Goal: Task Accomplishment & Management: Use online tool/utility

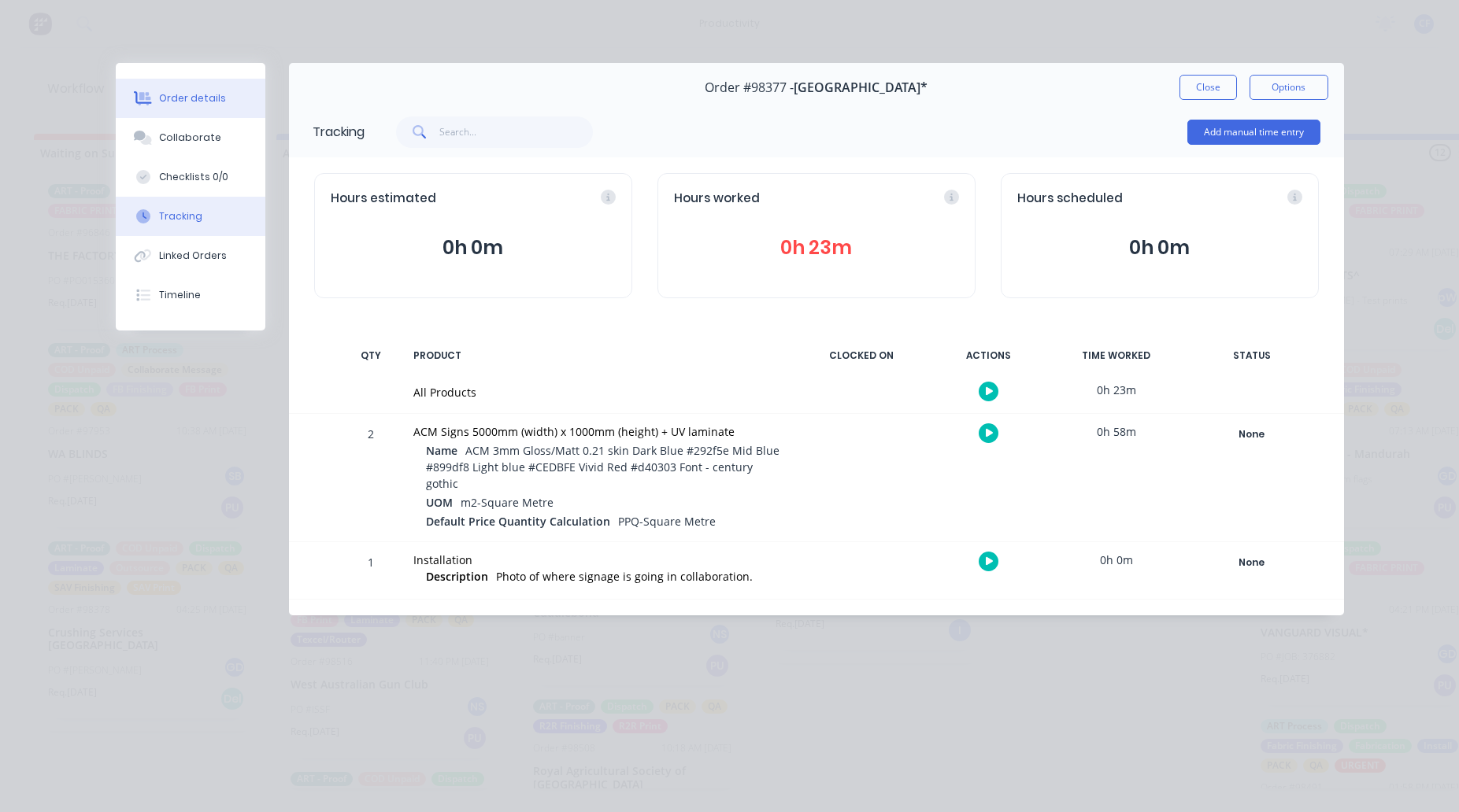
scroll to position [0, 1049]
click at [183, 92] on div "Order details" at bounding box center [193, 98] width 67 height 14
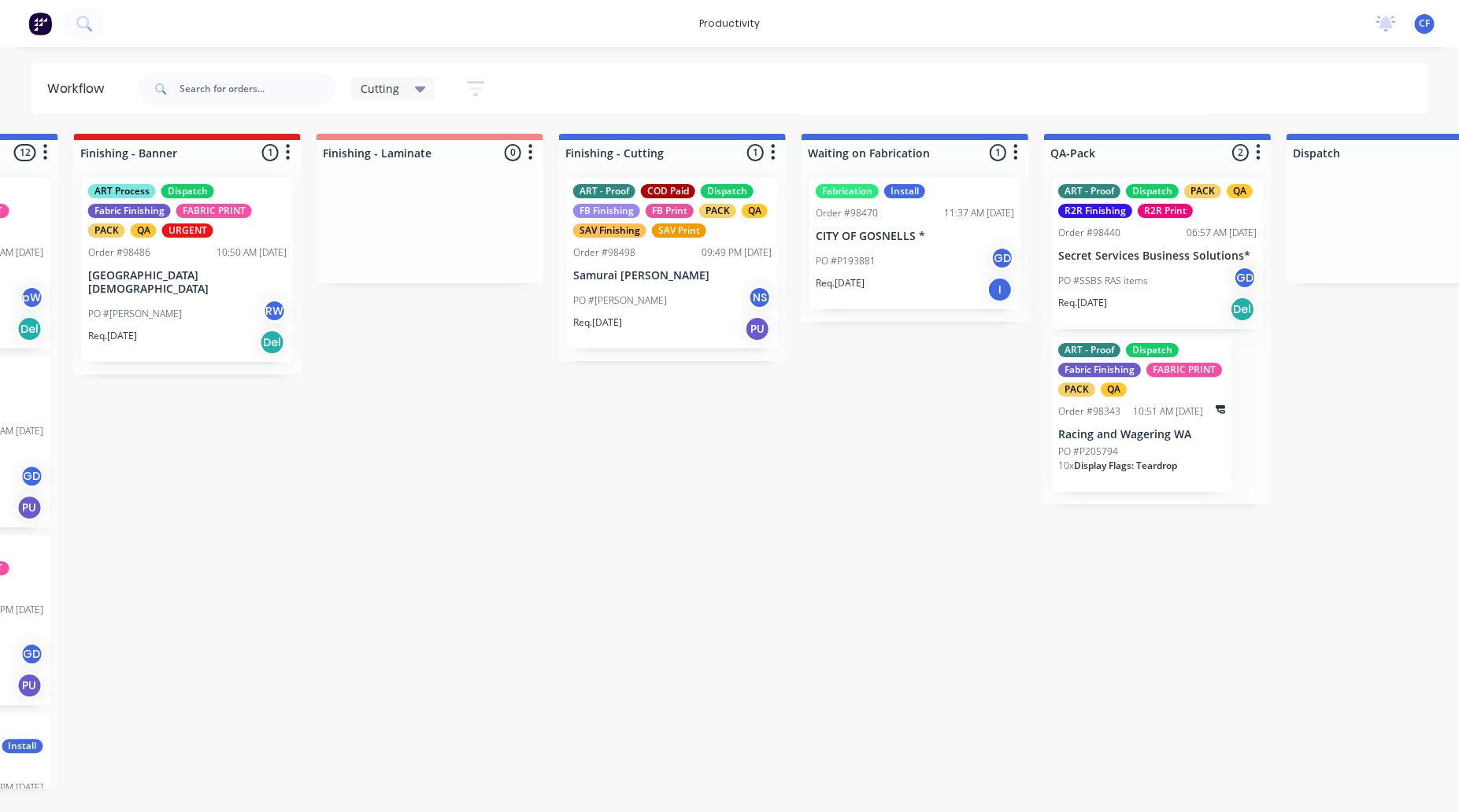
scroll to position [0, 1411]
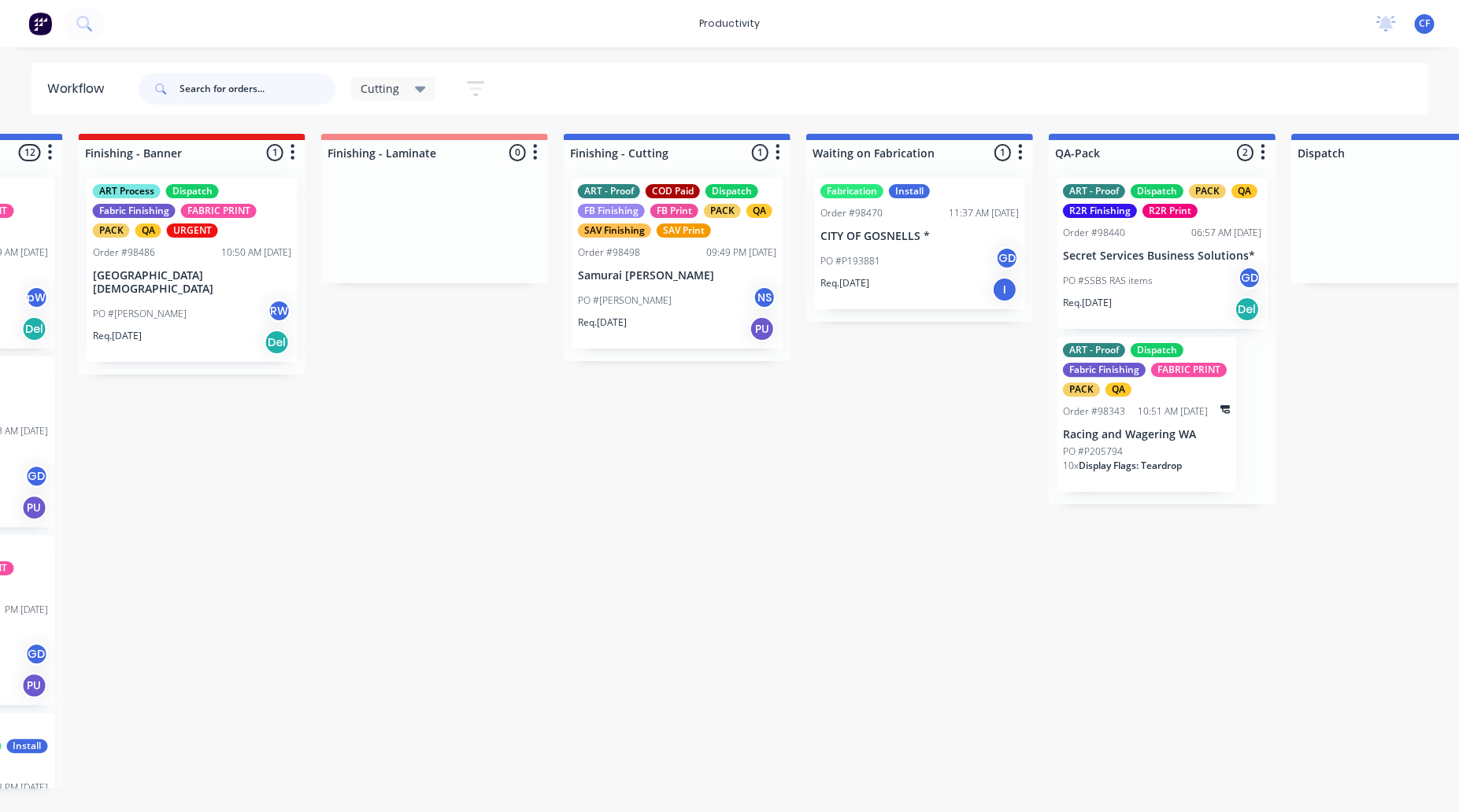
click at [288, 86] on input "text" at bounding box center [257, 88] width 156 height 32
type input "98505"
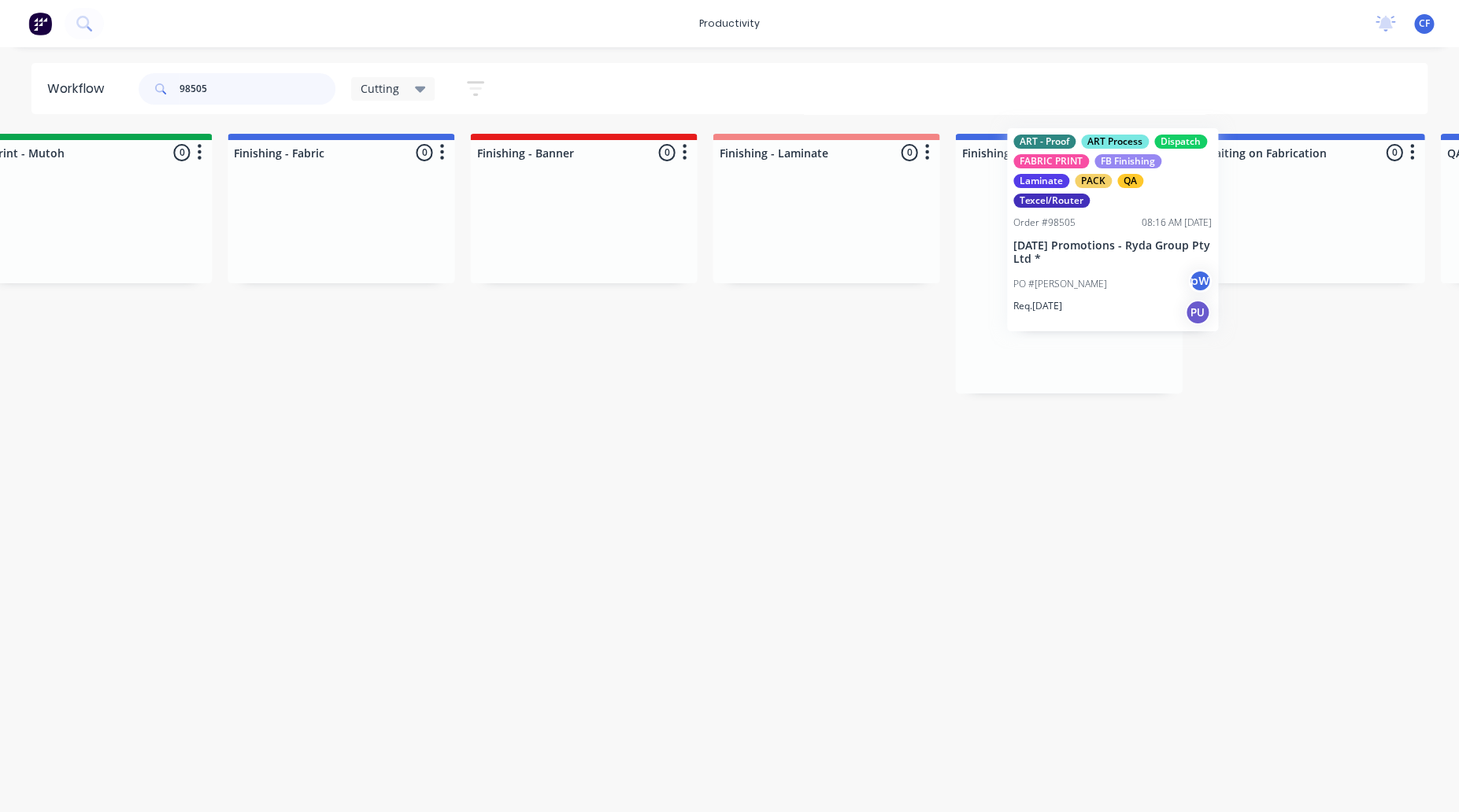
scroll to position [0, 1021]
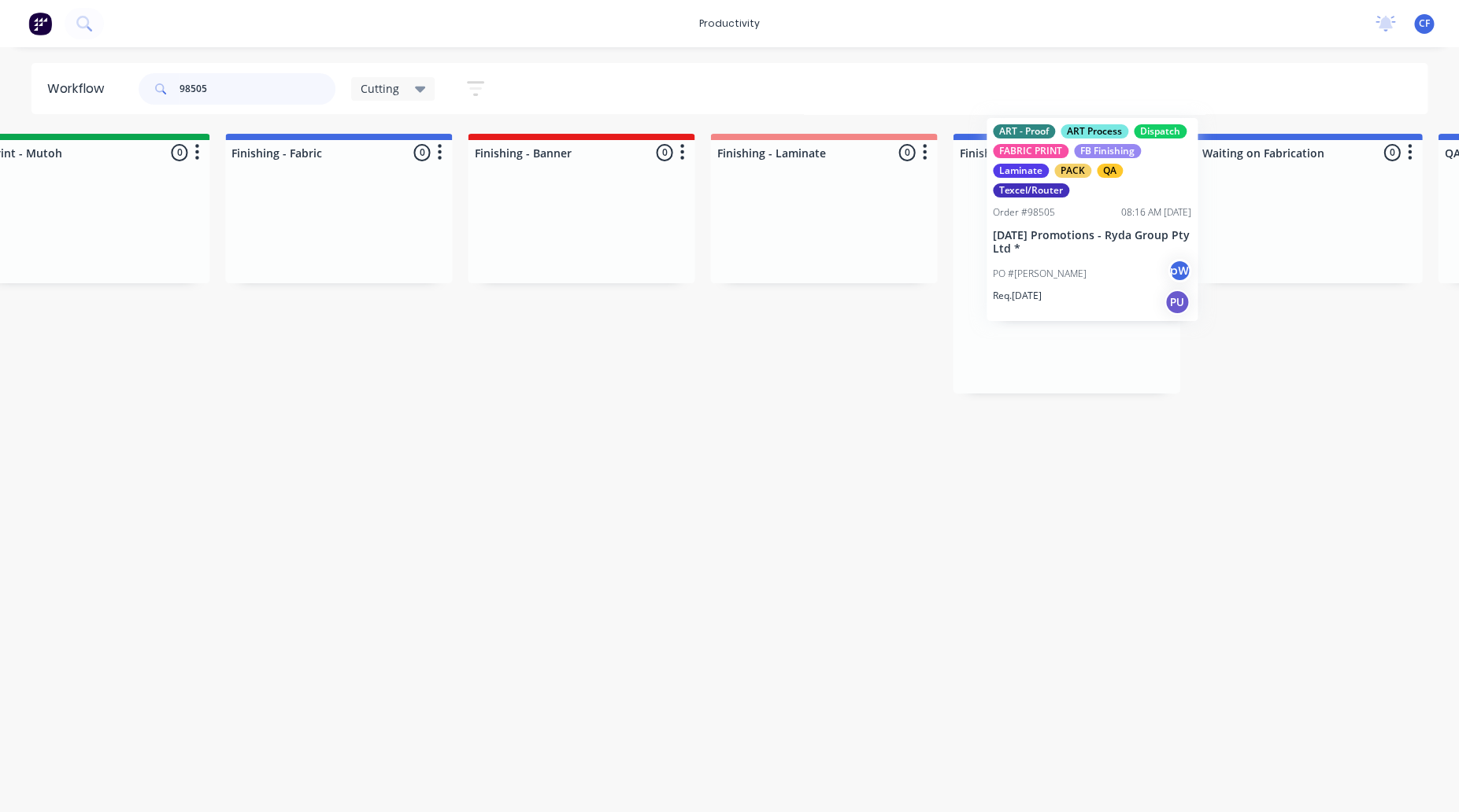
drag, startPoint x: 376, startPoint y: 304, endPoint x: 1083, endPoint y: 243, distance: 709.6
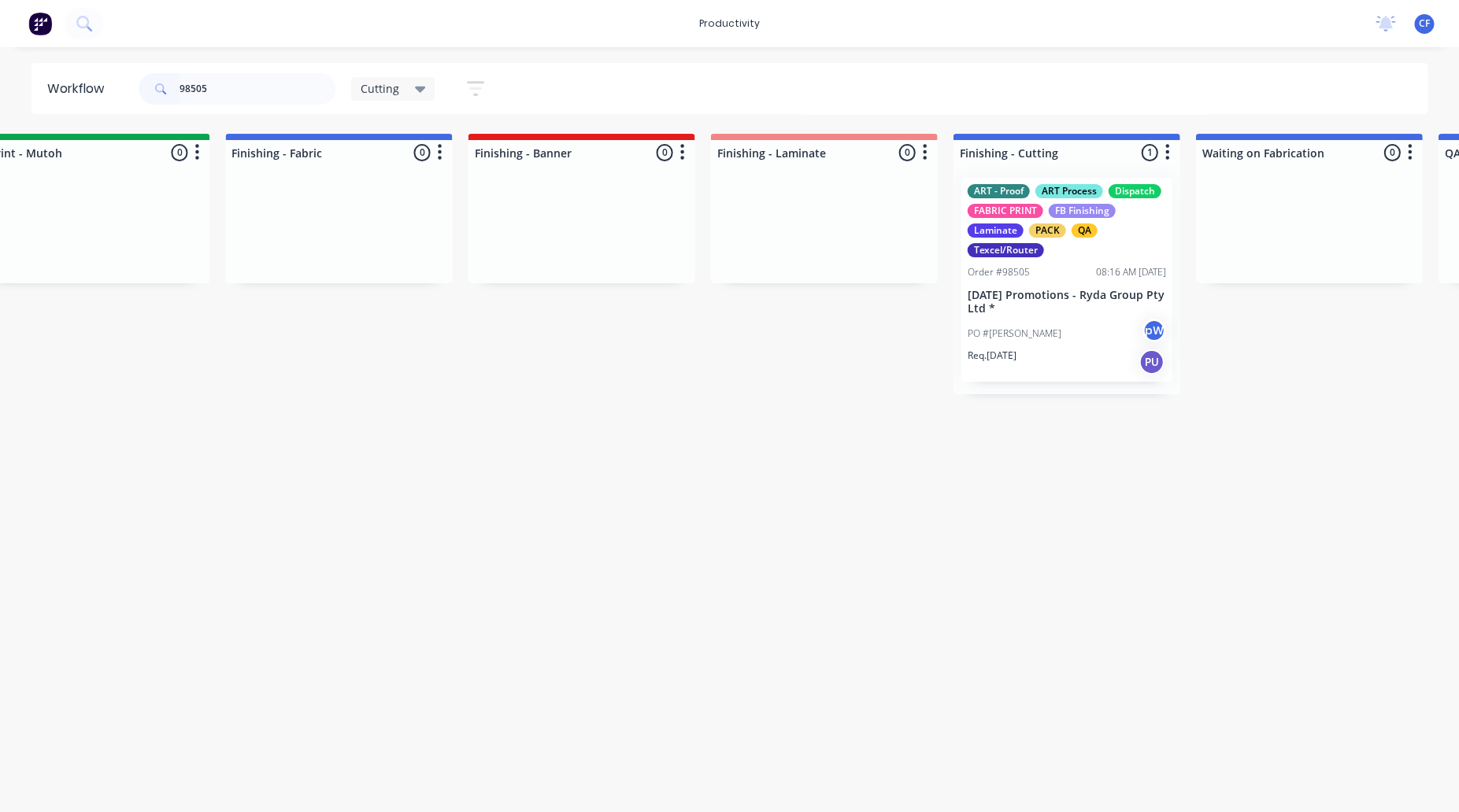
click at [1000, 329] on p "PO #[PERSON_NAME]" at bounding box center [1014, 334] width 94 height 14
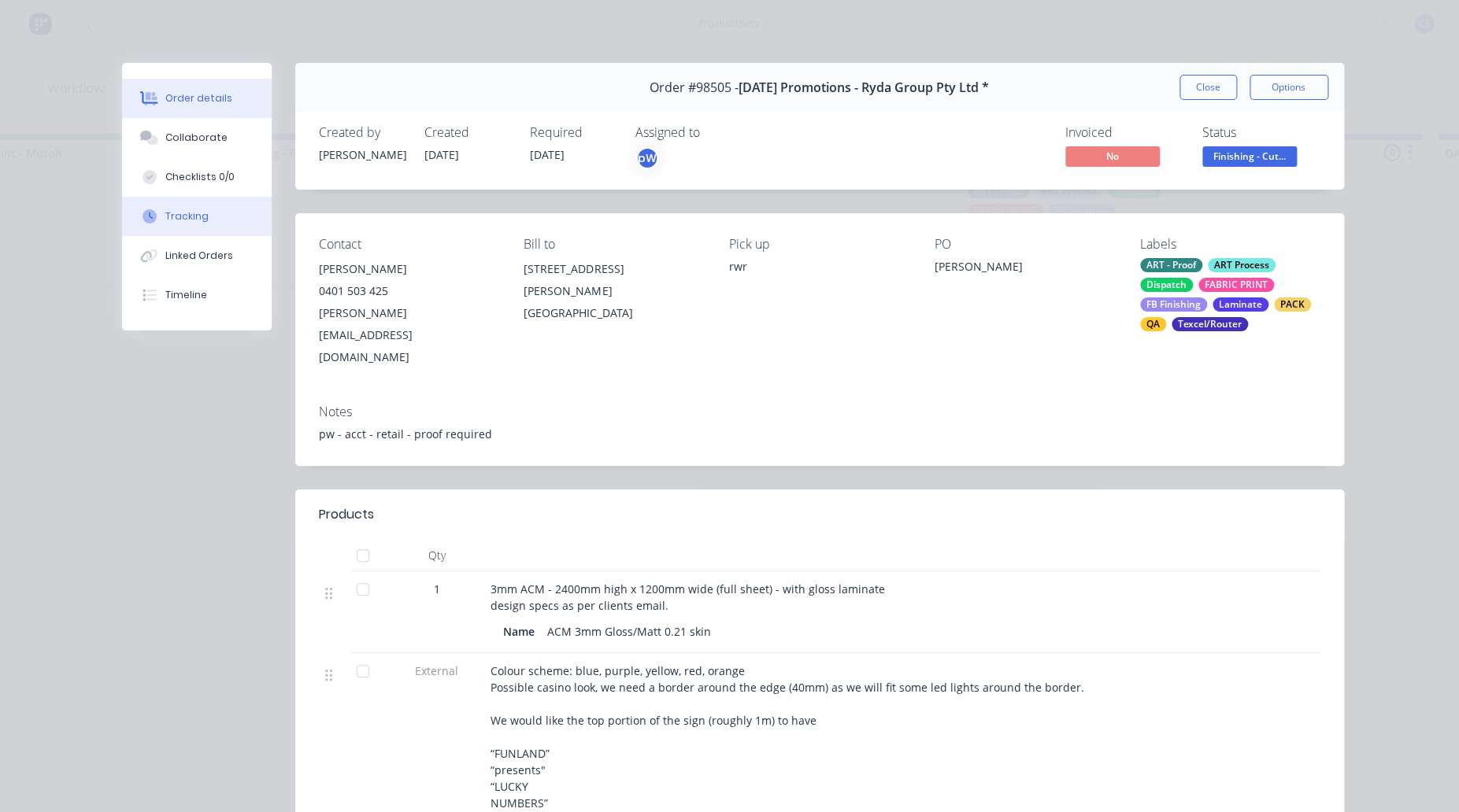
click at [220, 215] on button "Tracking" at bounding box center [197, 217] width 150 height 40
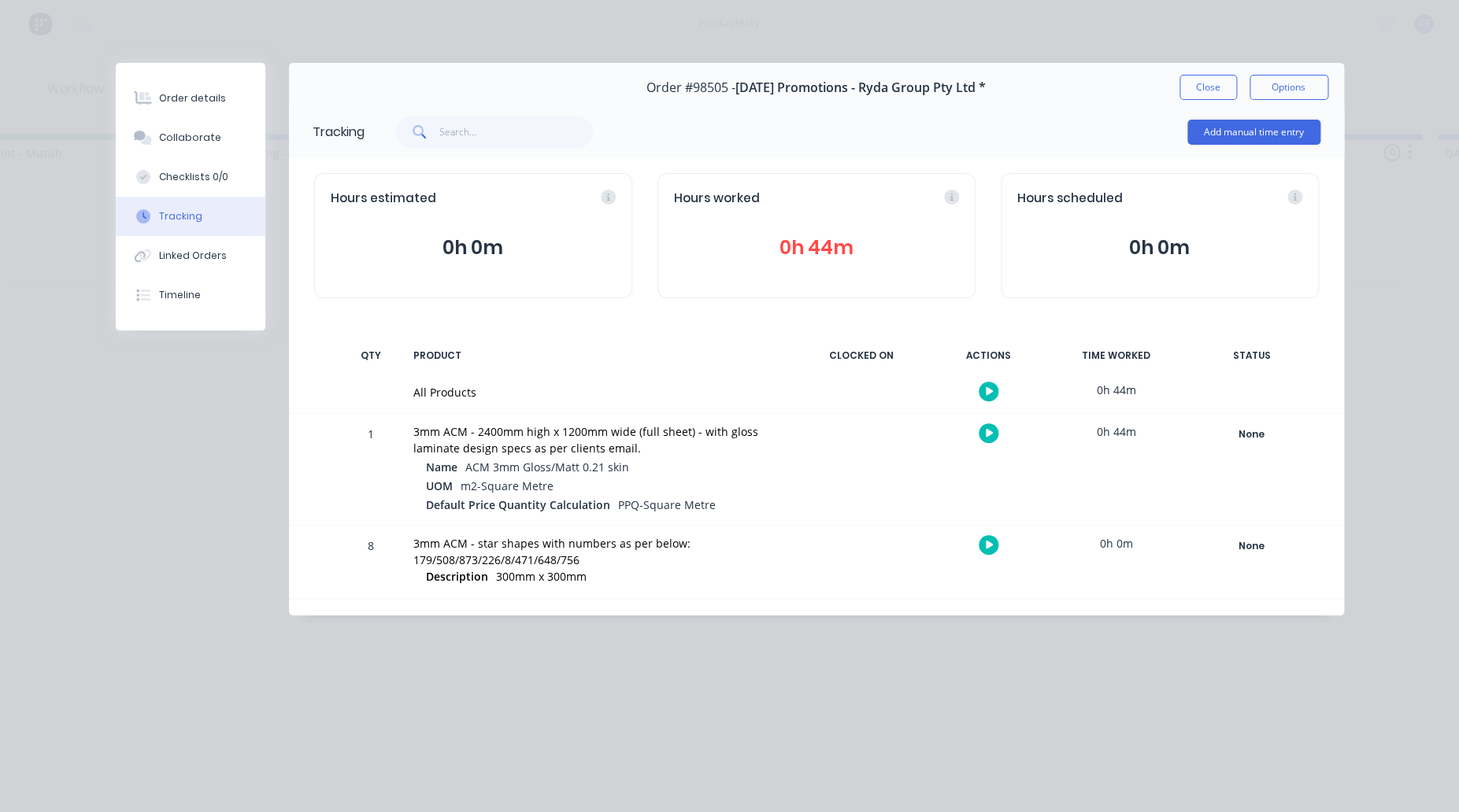
click at [986, 430] on icon "button" at bounding box center [990, 433] width 8 height 10
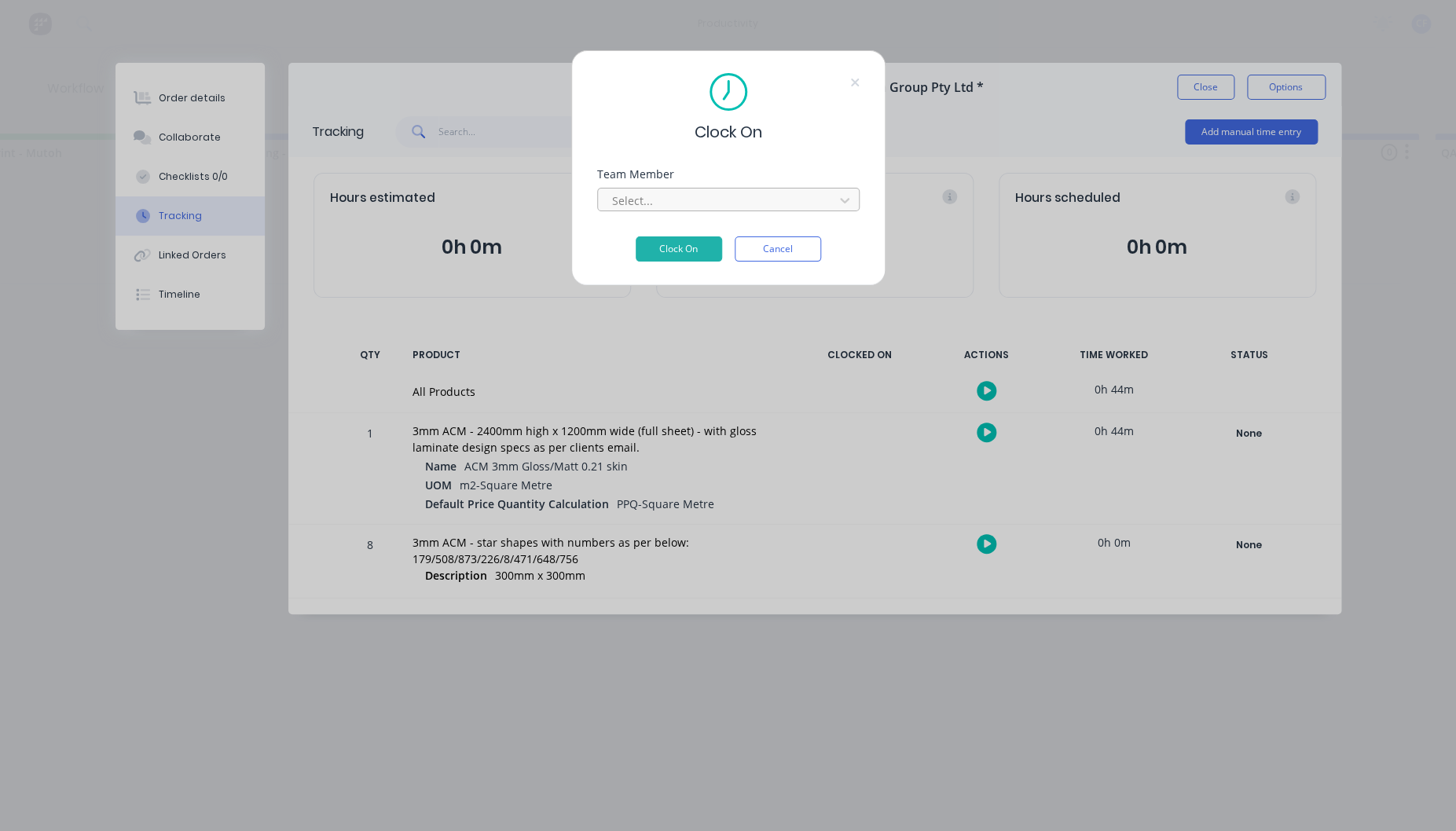
click at [659, 199] on div at bounding box center [718, 200] width 216 height 20
click at [637, 199] on div at bounding box center [718, 200] width 216 height 20
type input "pro"
click at [635, 236] on button "Clock On" at bounding box center [679, 249] width 86 height 25
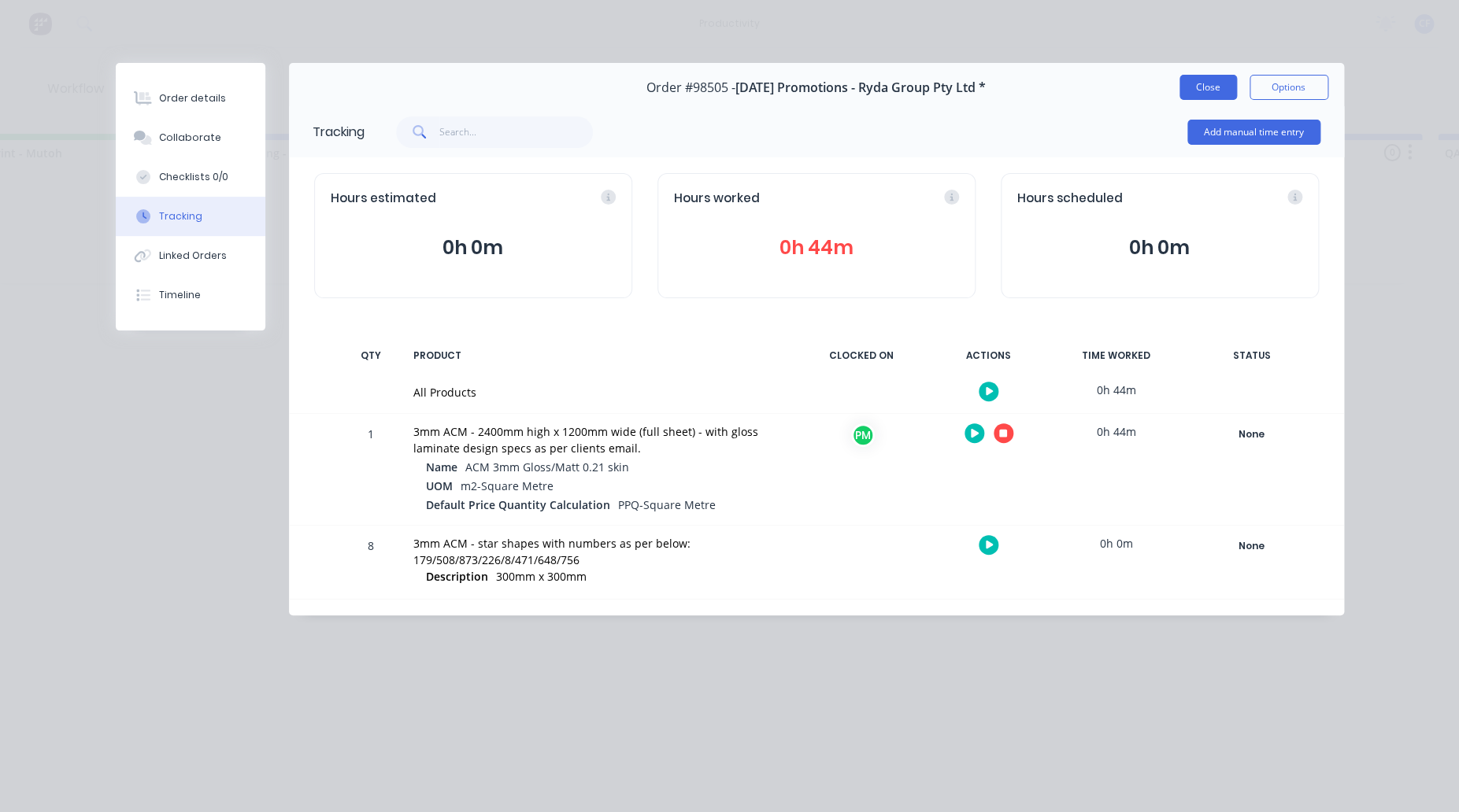
click at [1199, 91] on button "Close" at bounding box center [1209, 87] width 58 height 25
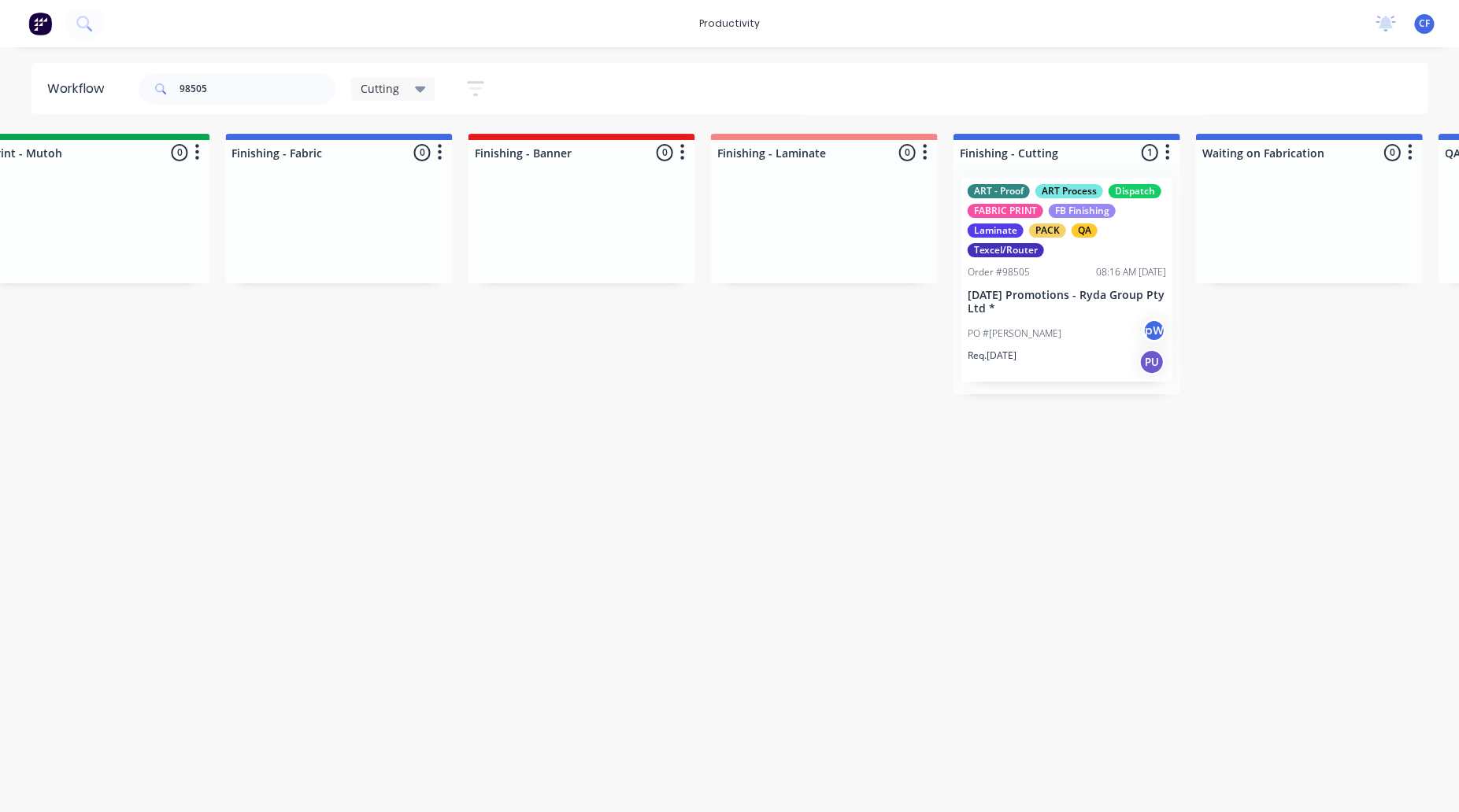
click at [1093, 310] on p "[DATE] Promotions - Ryda Group Pty Ltd *" at bounding box center [1066, 302] width 198 height 27
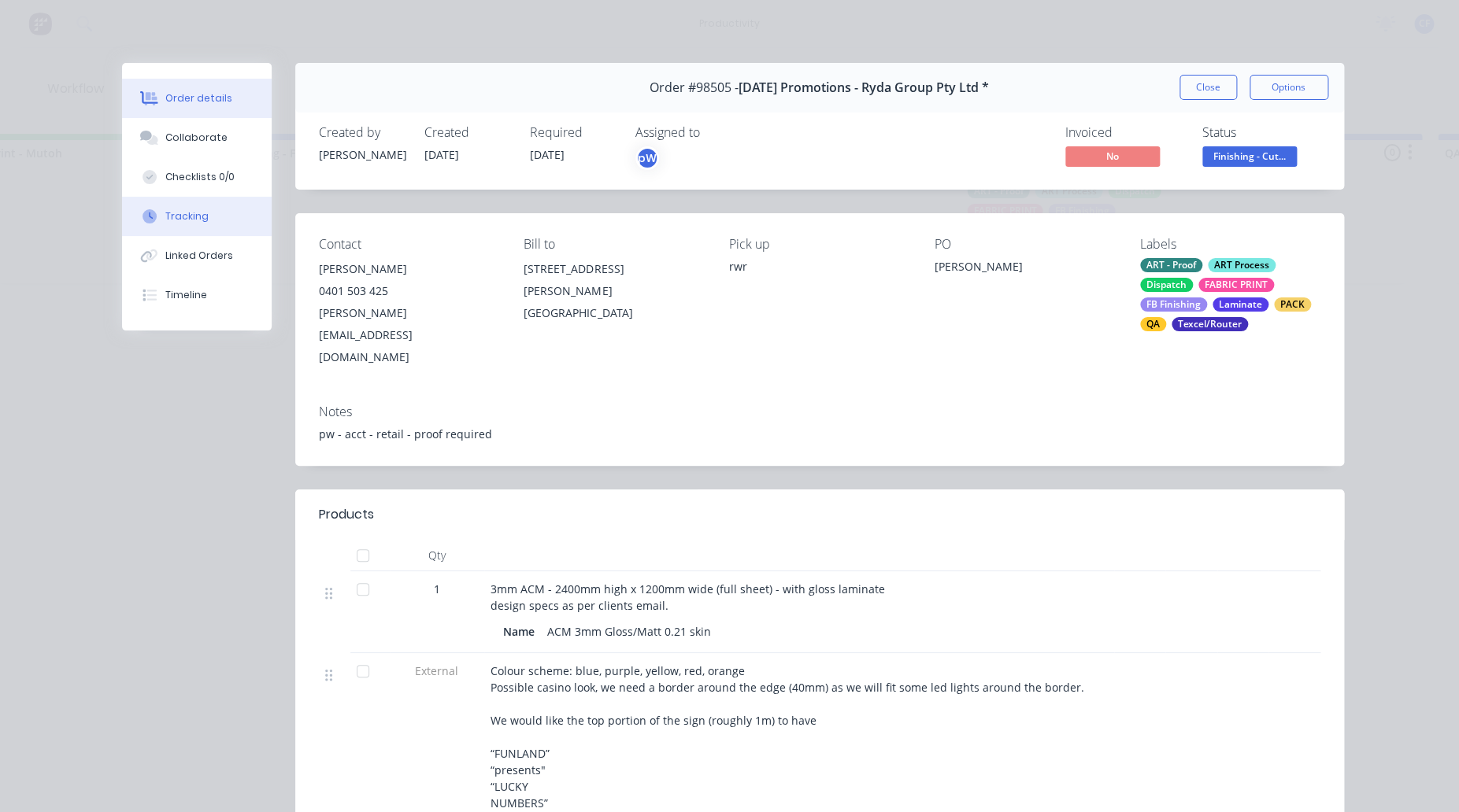
click at [204, 206] on button "Tracking" at bounding box center [197, 217] width 150 height 40
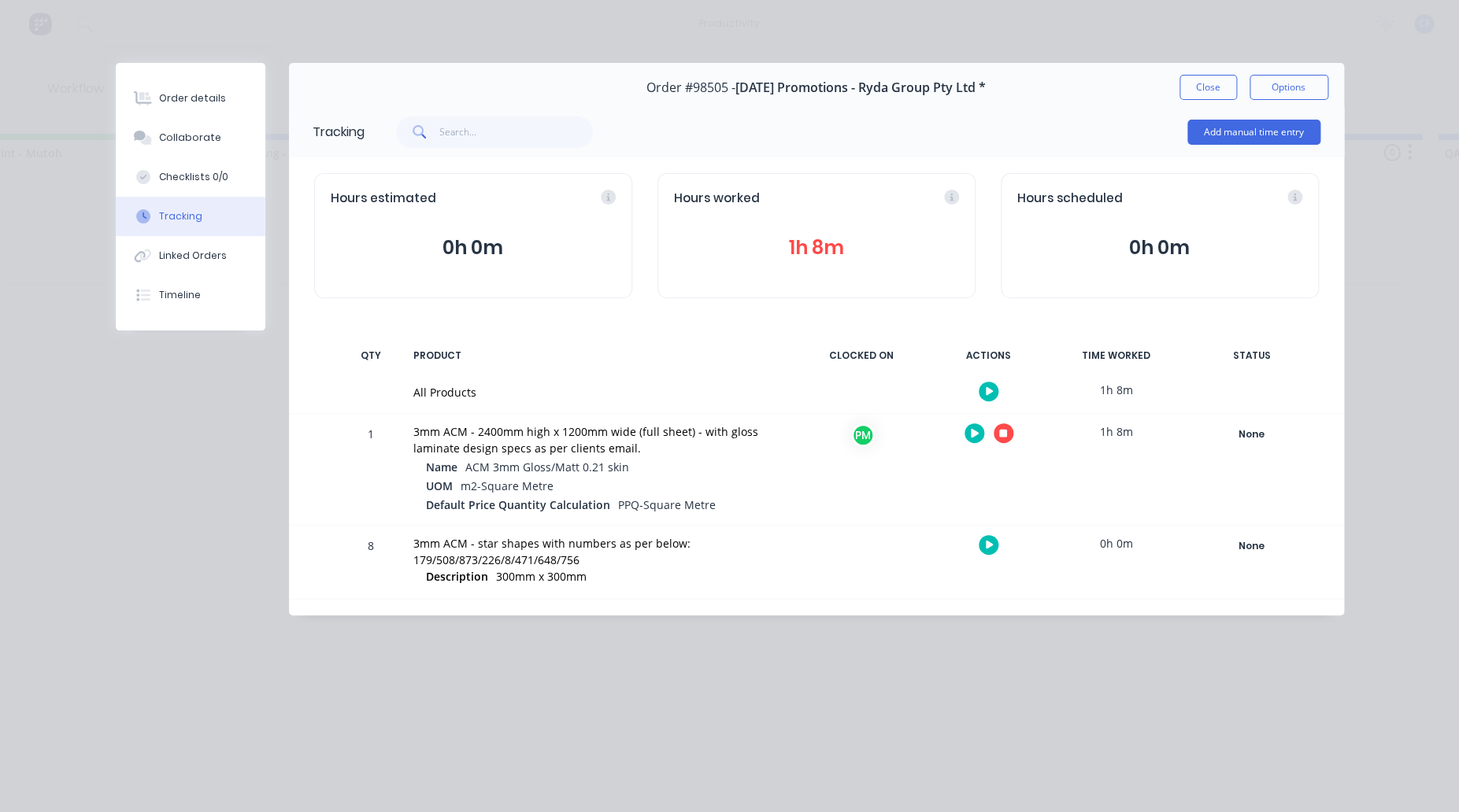
click at [1006, 423] on button "button" at bounding box center [1003, 433] width 20 height 20
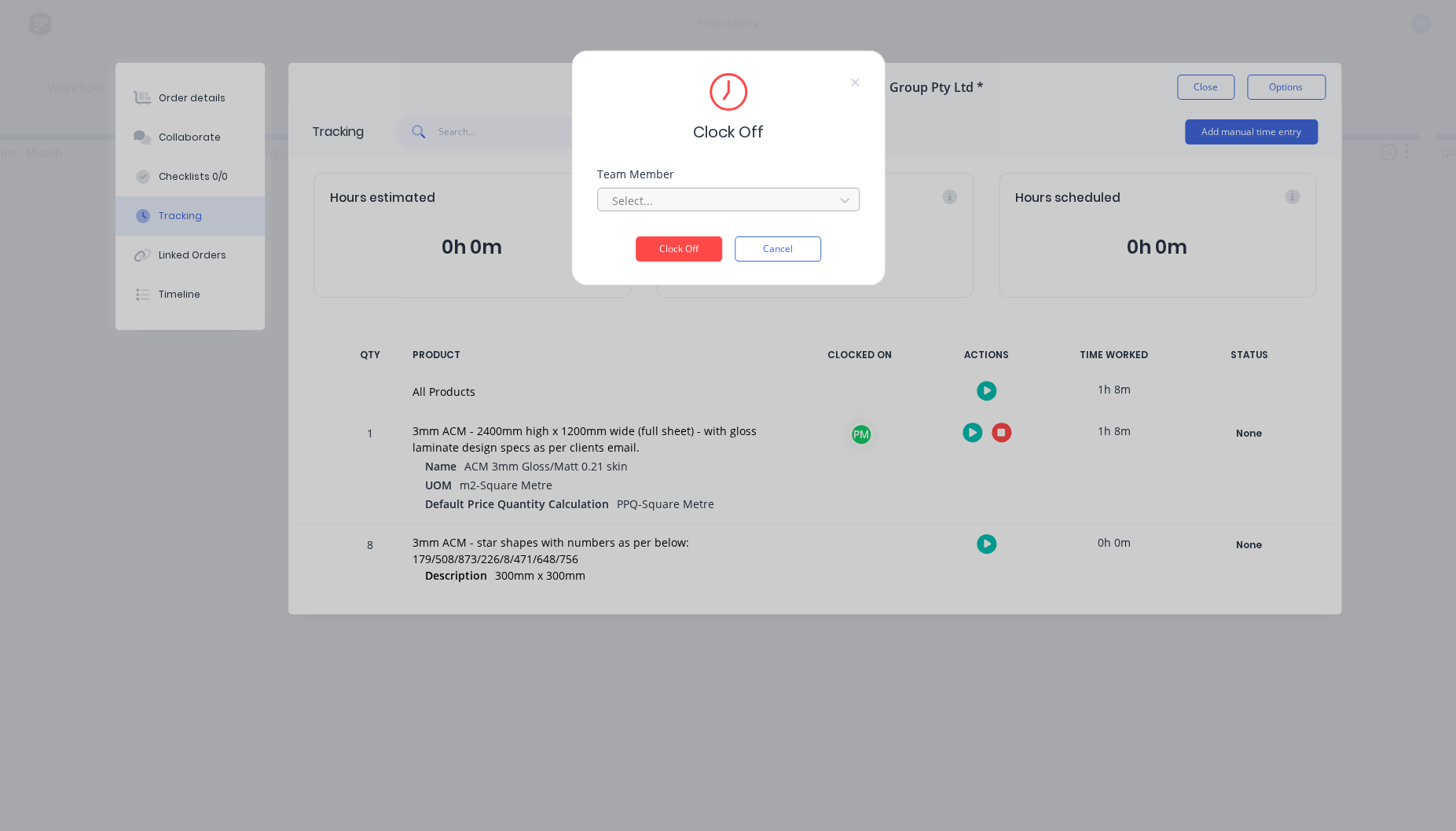
drag, startPoint x: 753, startPoint y: 215, endPoint x: 727, endPoint y: 210, distance: 26.5
click at [750, 213] on div "Team Member Select..." at bounding box center [728, 202] width 262 height 67
click at [667, 205] on div at bounding box center [718, 200] width 216 height 20
type input "pro"
click at [635, 236] on button "Clock Off" at bounding box center [679, 249] width 86 height 25
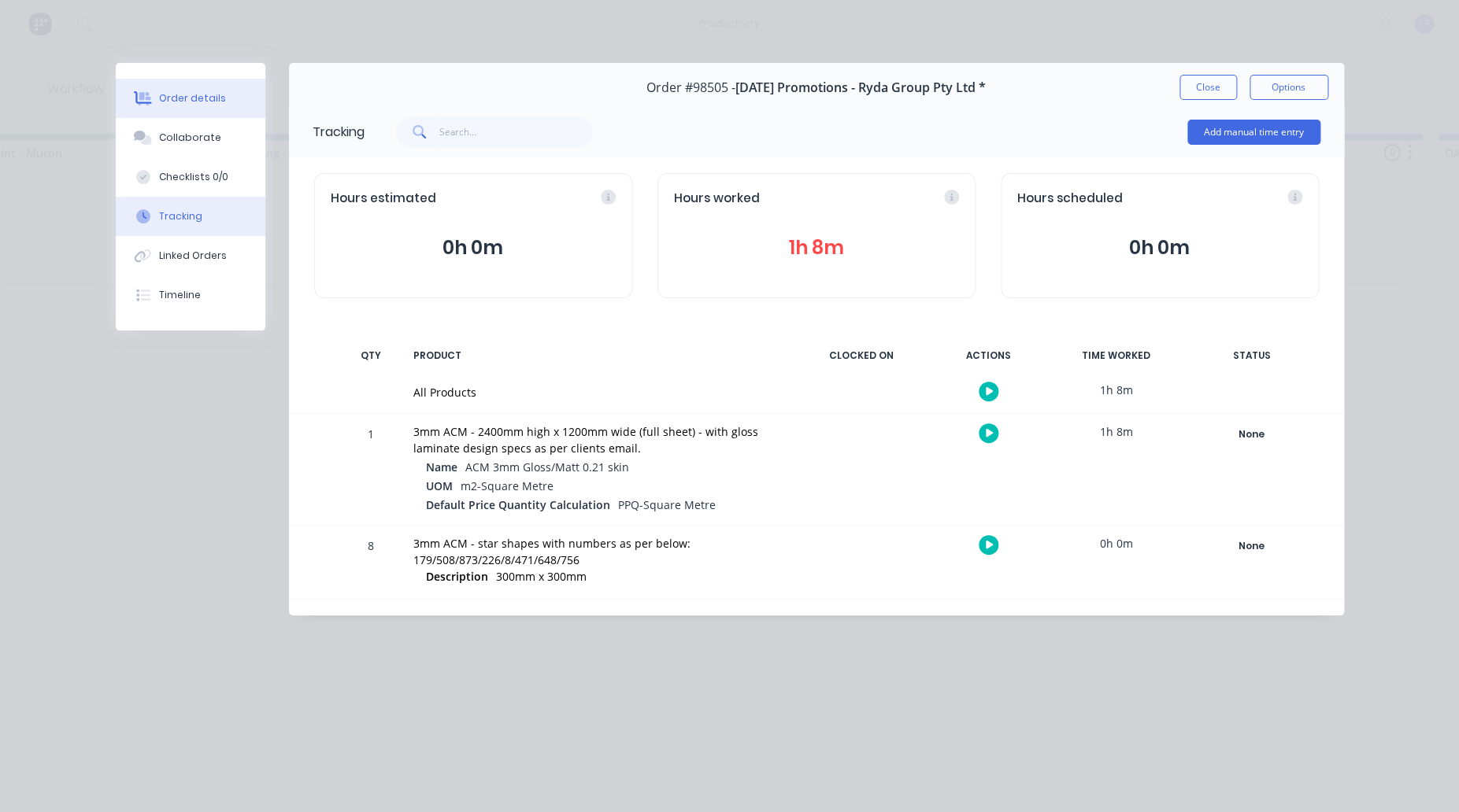
click at [180, 97] on div "Order details" at bounding box center [193, 98] width 67 height 14
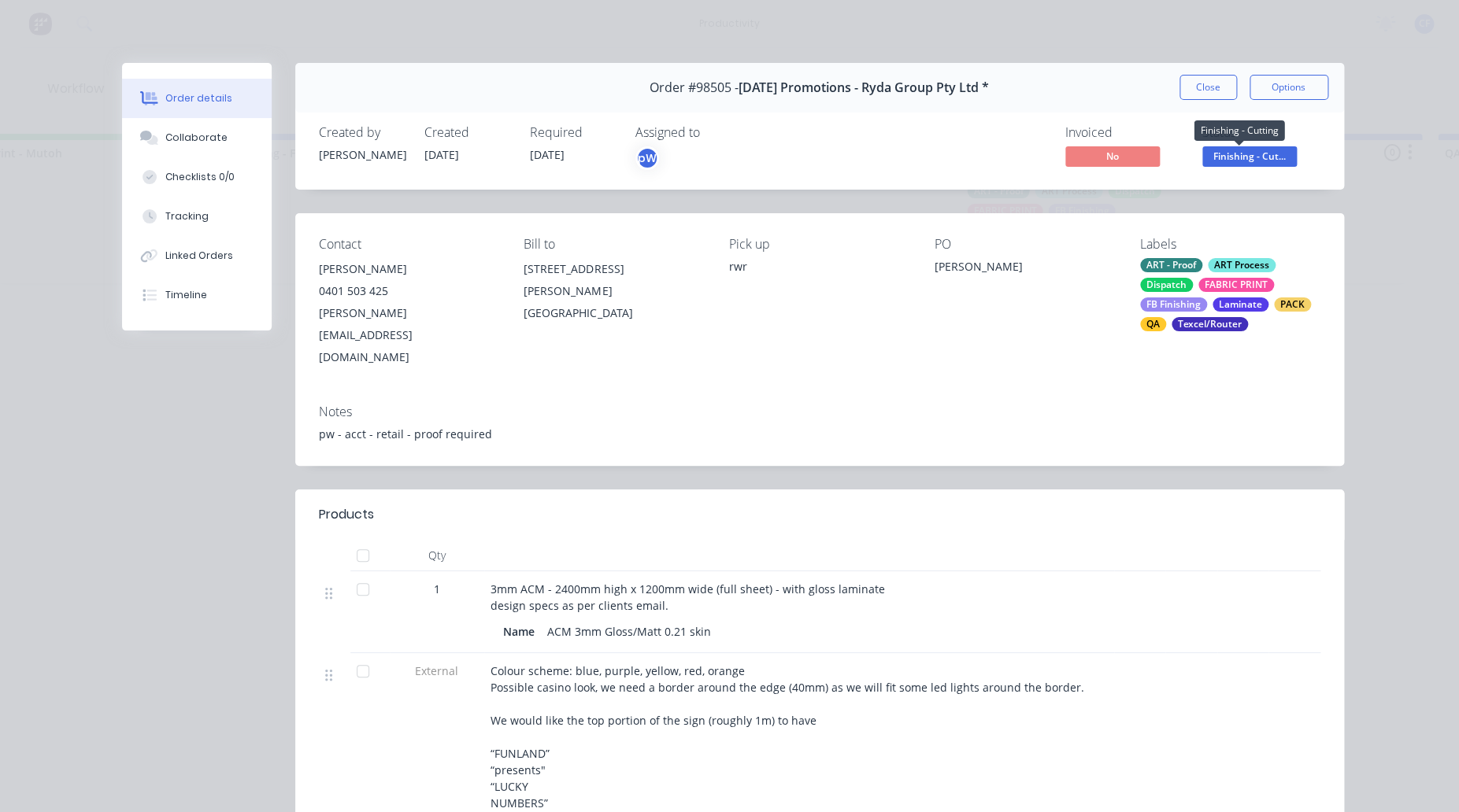
click at [1257, 166] on span "Finishing - Cut..." at bounding box center [1249, 157] width 95 height 20
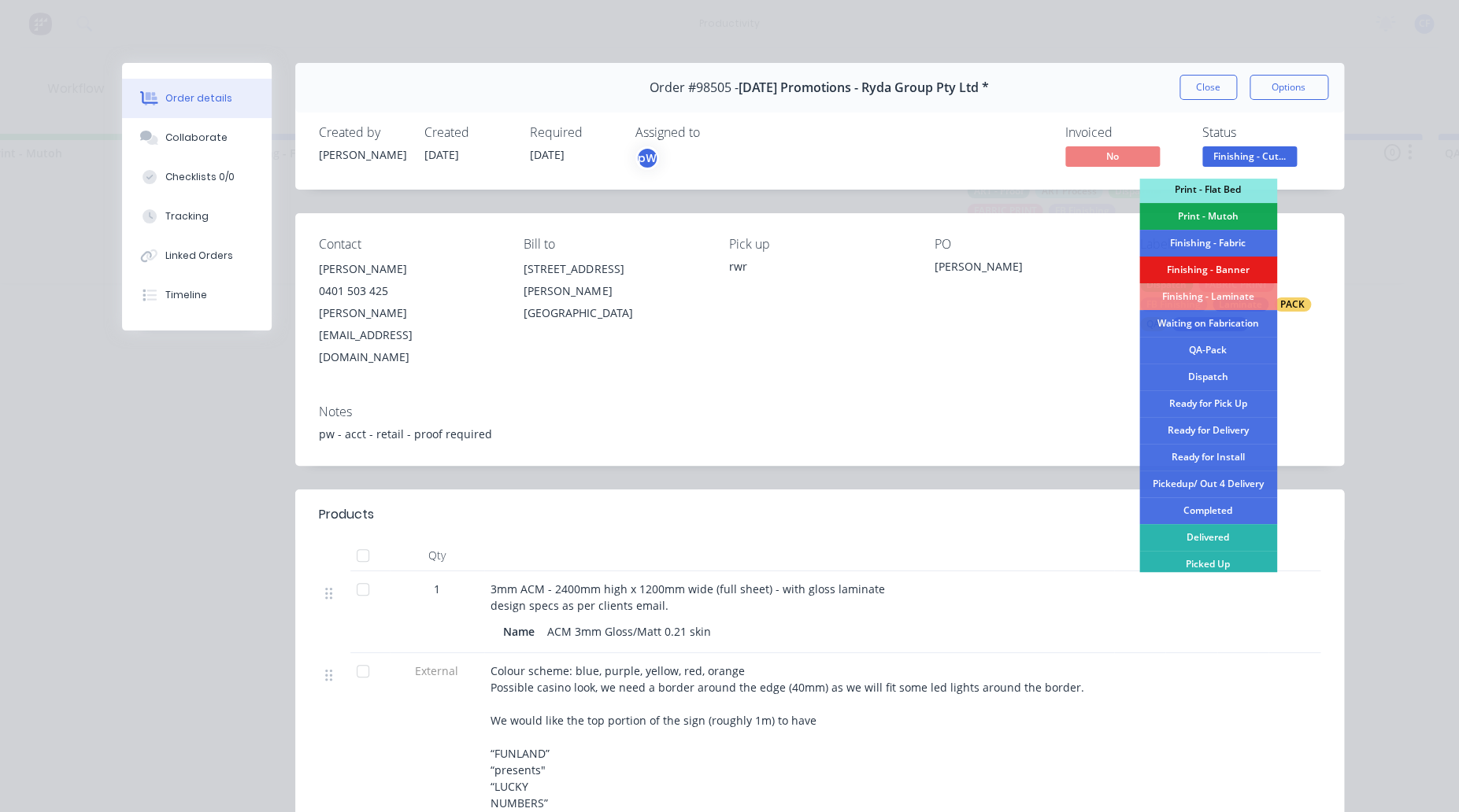
scroll to position [275, 0]
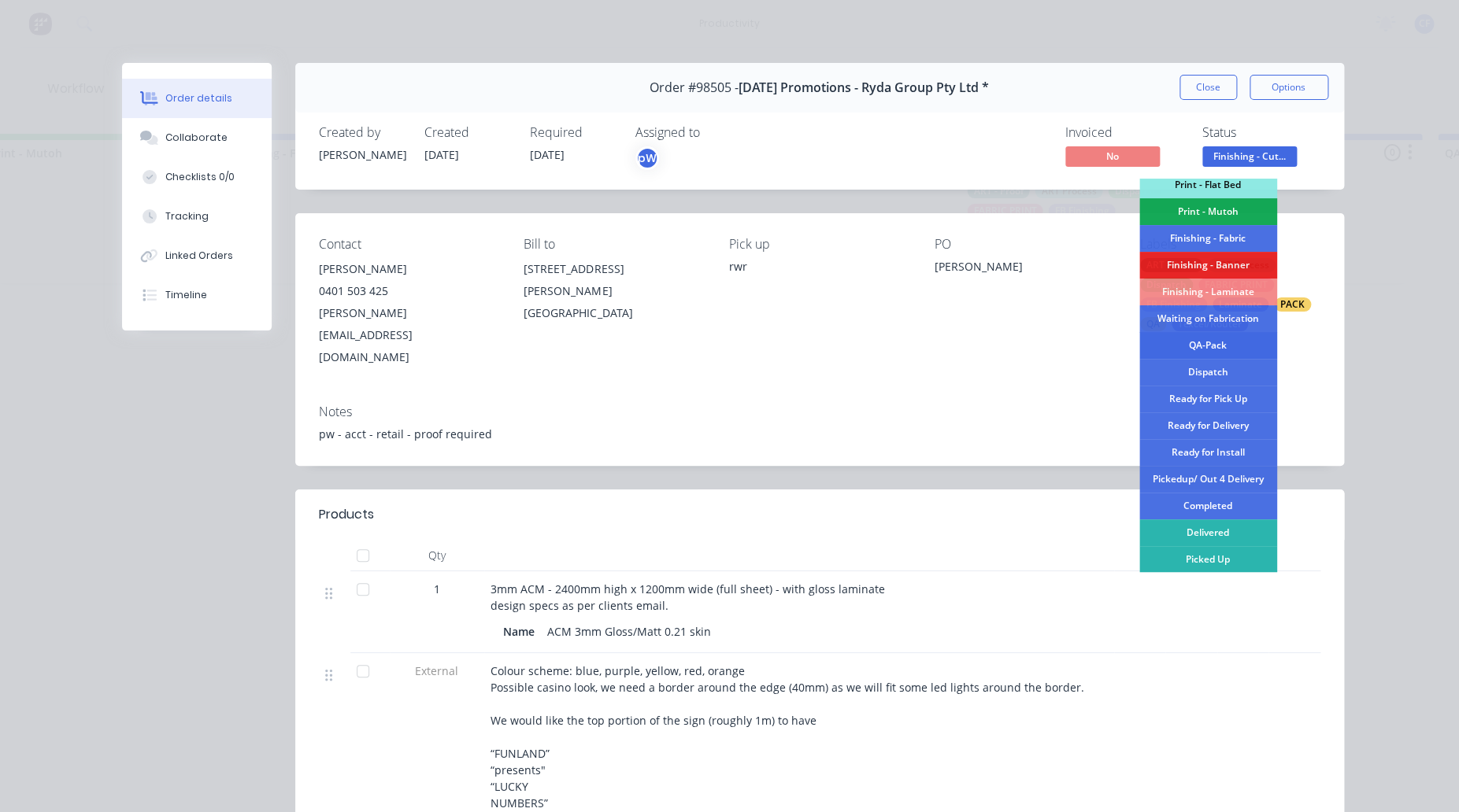
click at [1201, 338] on div "QA-Pack" at bounding box center [1208, 346] width 138 height 27
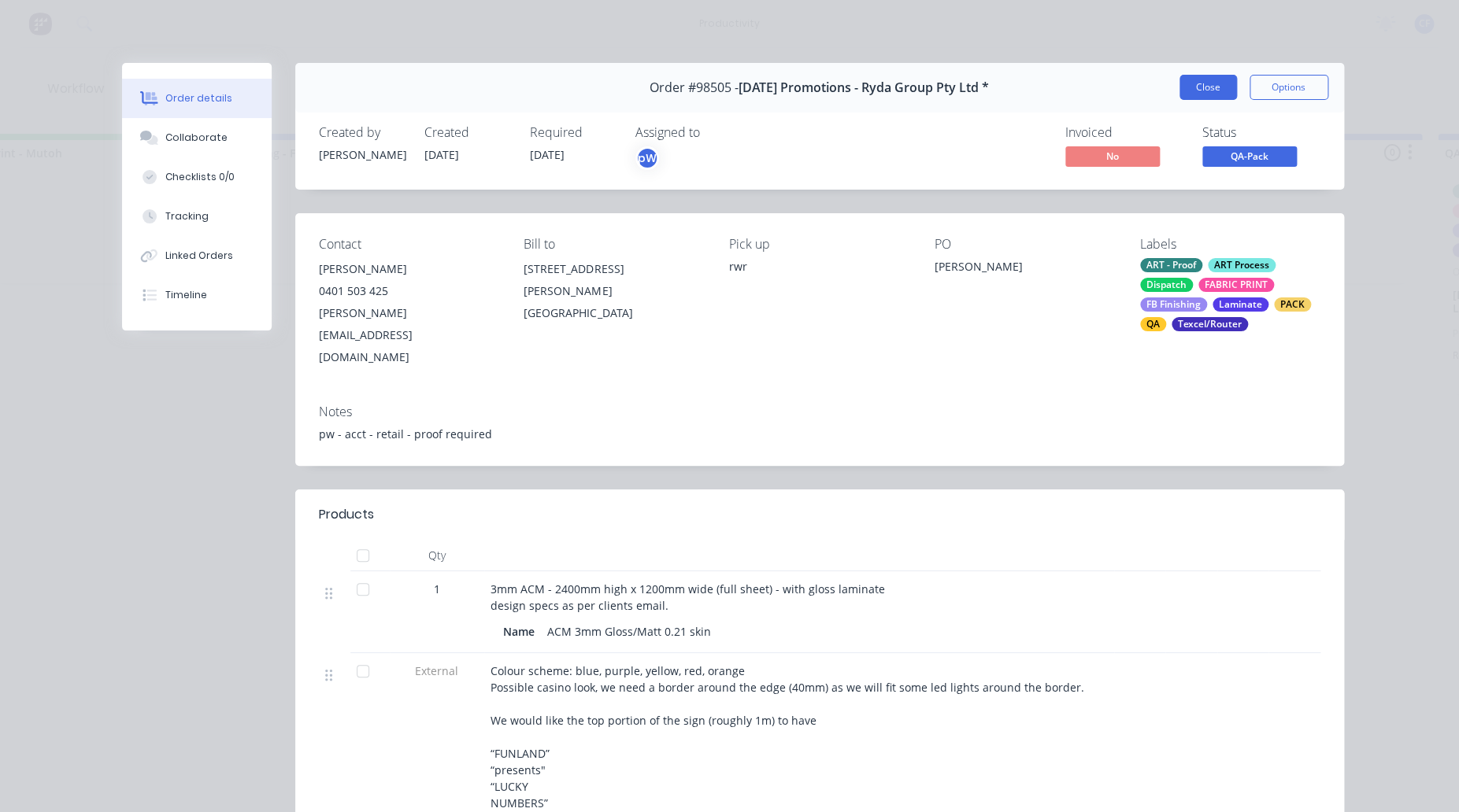
click at [1193, 80] on button "Close" at bounding box center [1209, 87] width 58 height 25
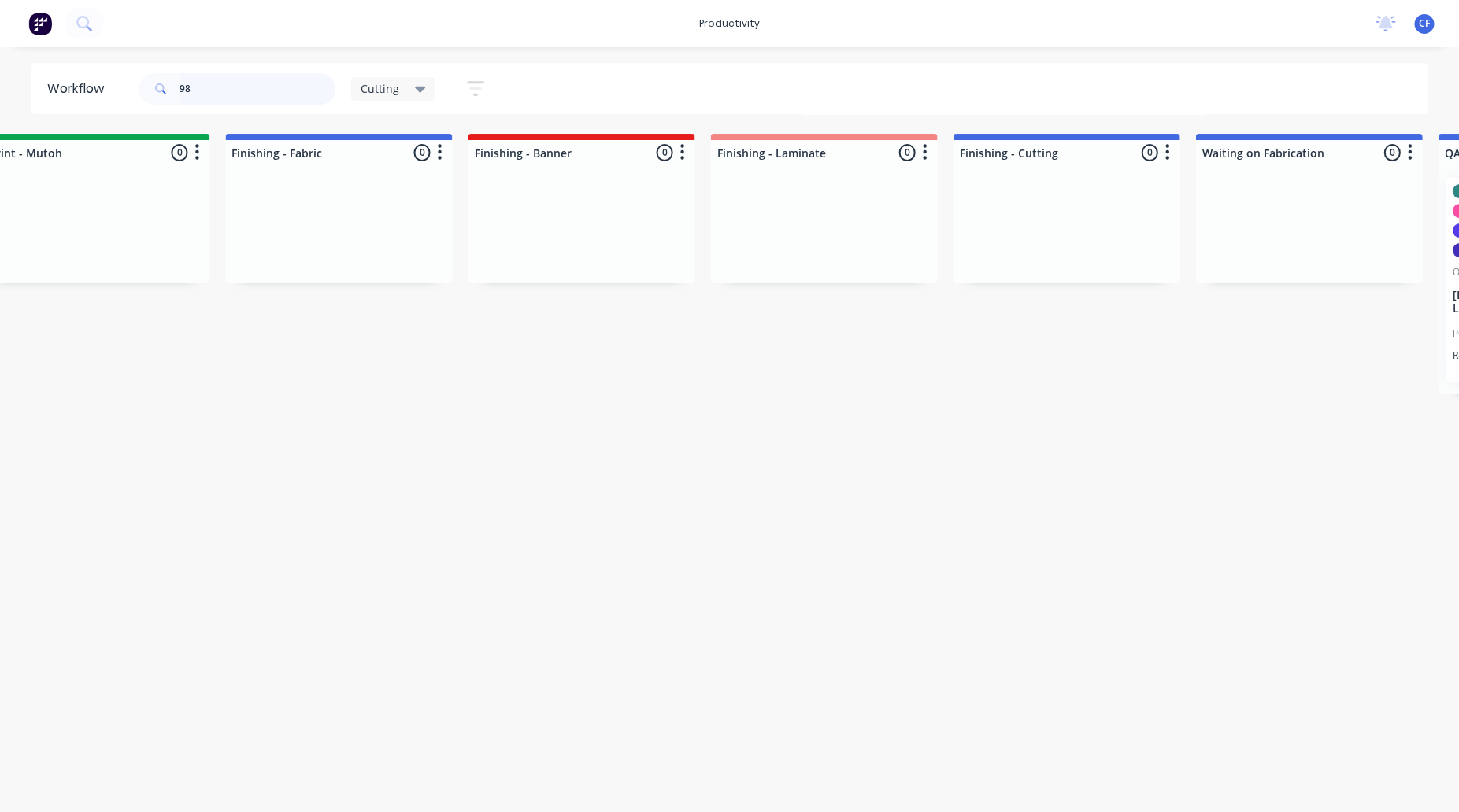
type input "9"
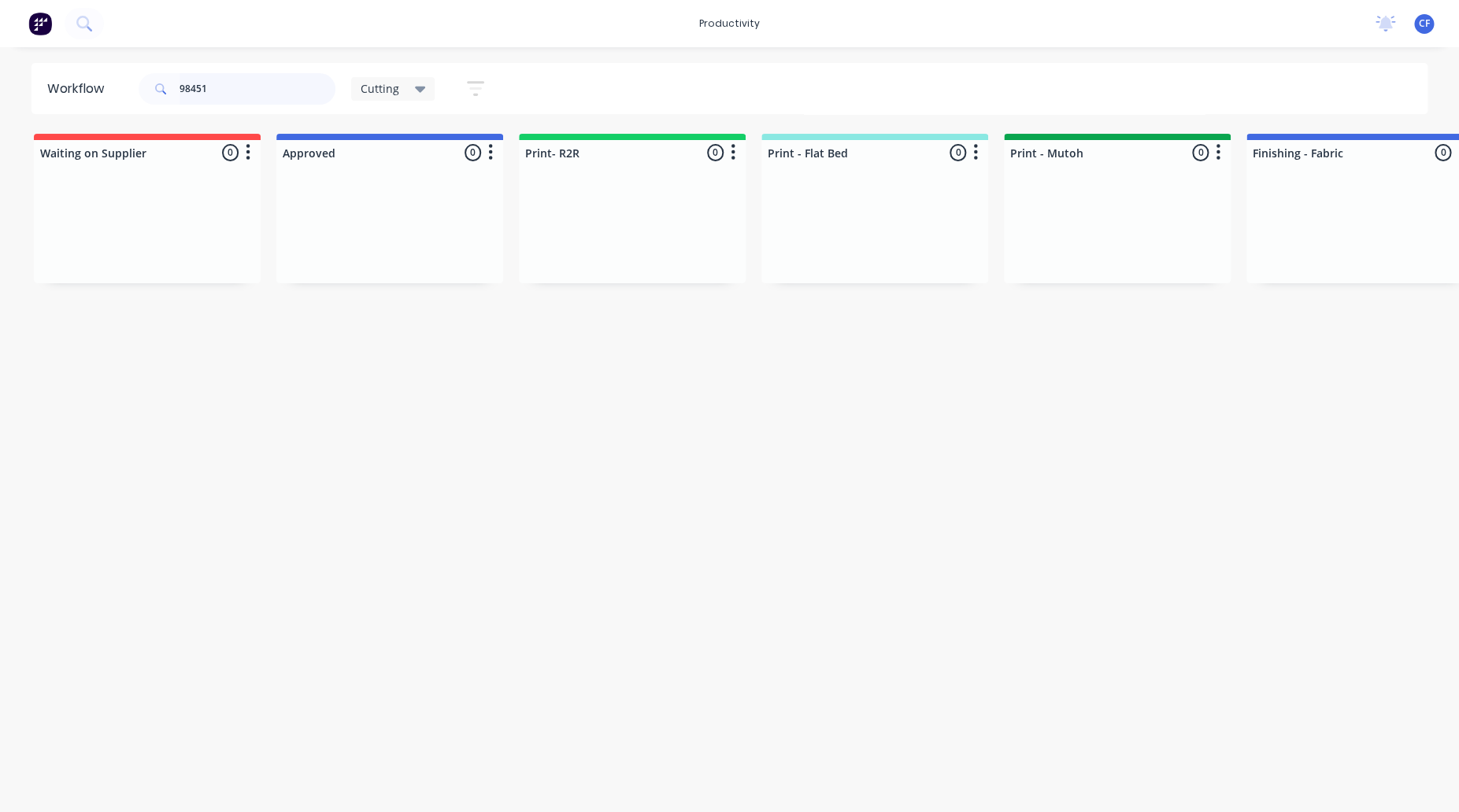
type input "98451"
click at [374, 91] on span "Cutting" at bounding box center [379, 88] width 39 height 16
click at [391, 198] on button "None" at bounding box center [447, 206] width 168 height 18
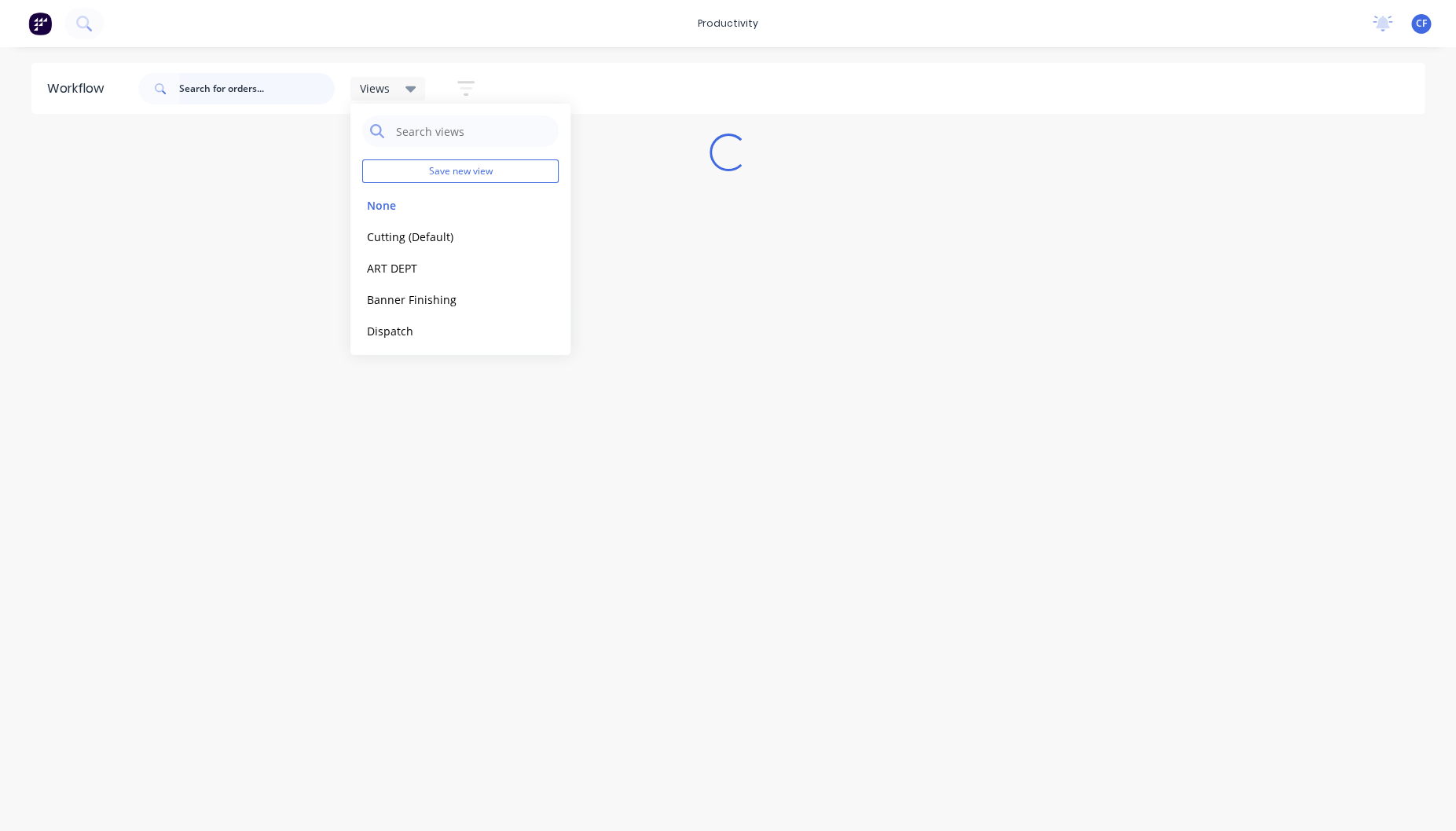
click at [229, 93] on input "text" at bounding box center [256, 88] width 155 height 31
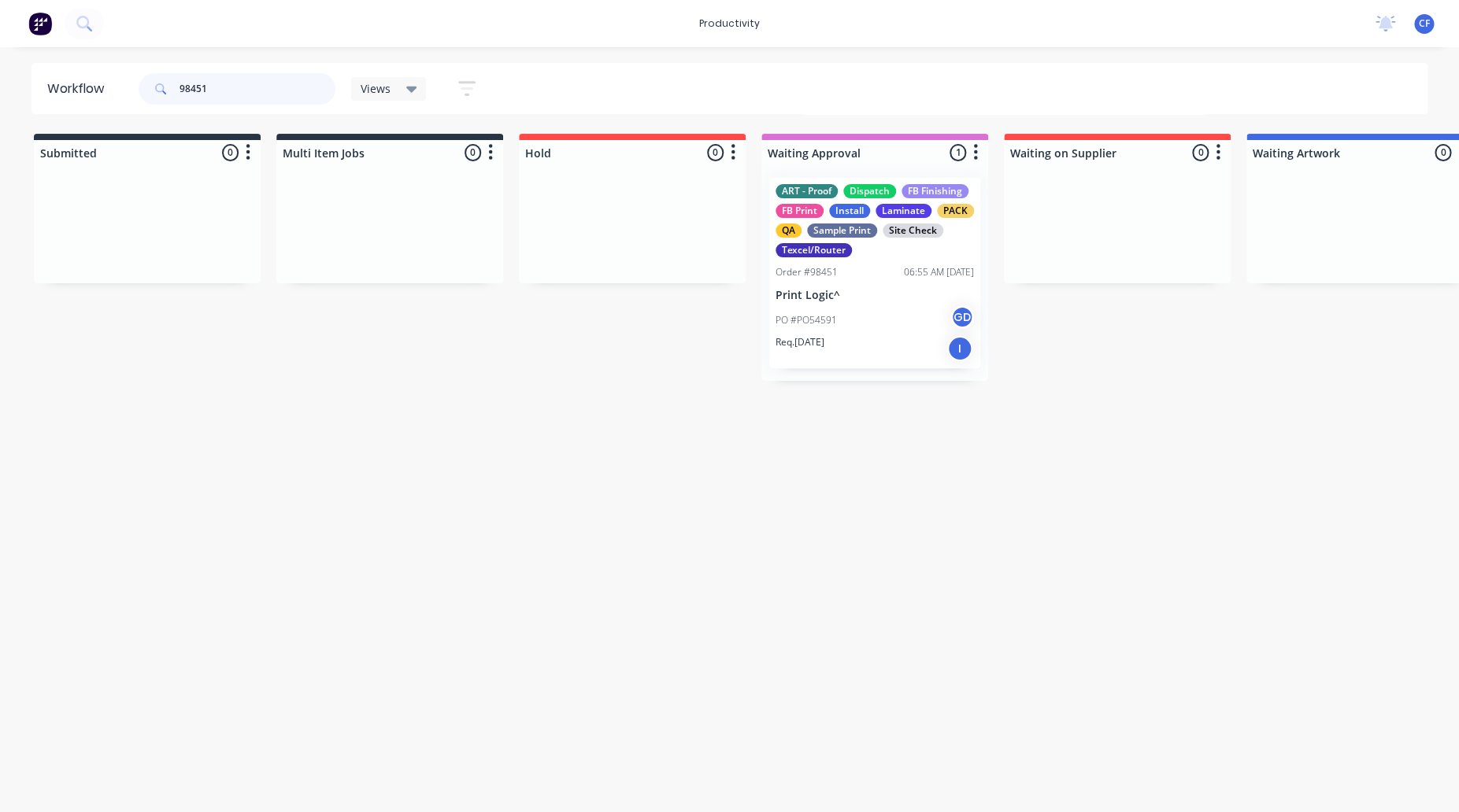
type input "98451"
click at [851, 246] on div "ART - Proof Dispatch FB Finishing FB Print Install Laminate PACK QA Sample Prin…" at bounding box center [874, 221] width 198 height 73
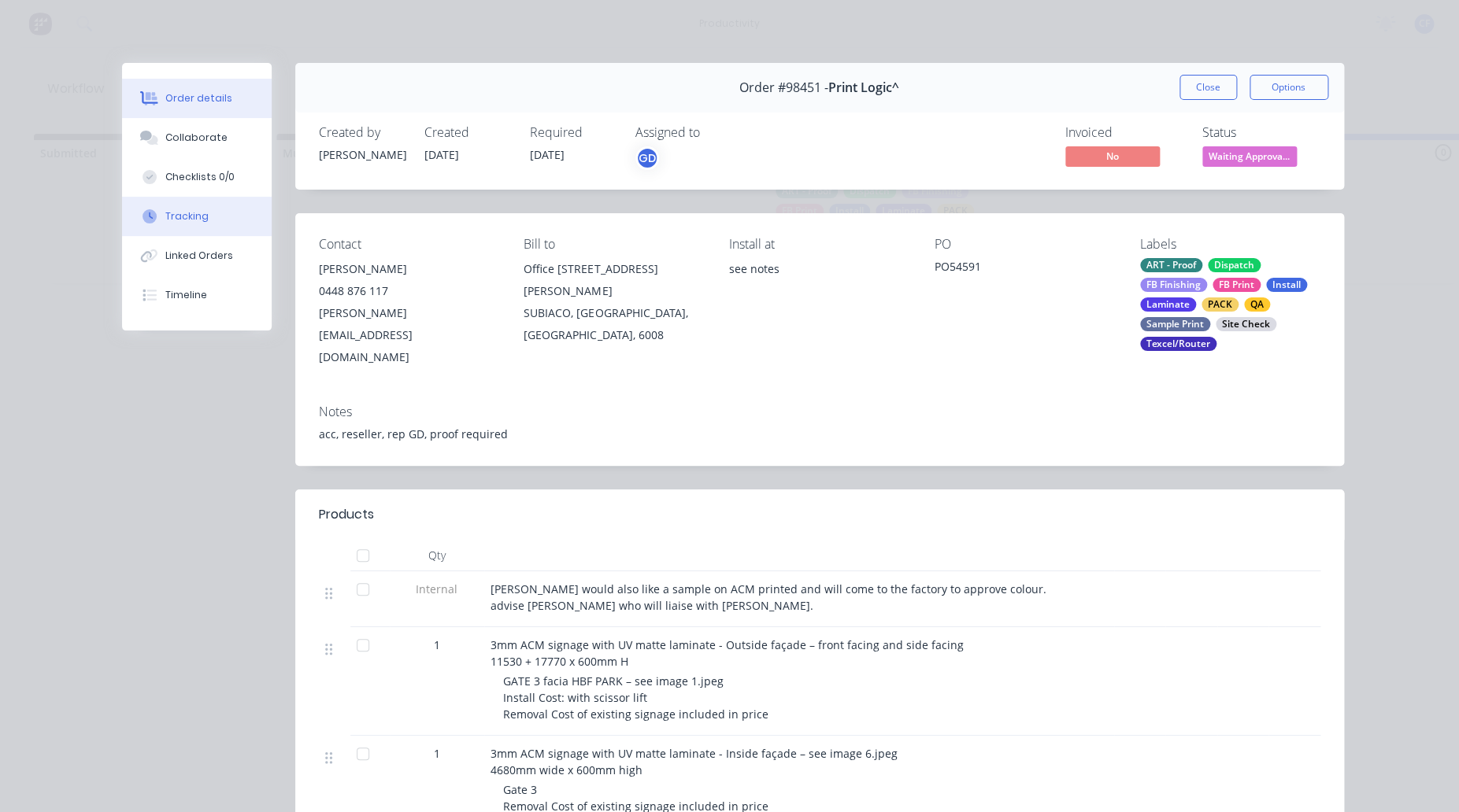
click at [224, 229] on button "Tracking" at bounding box center [197, 217] width 150 height 40
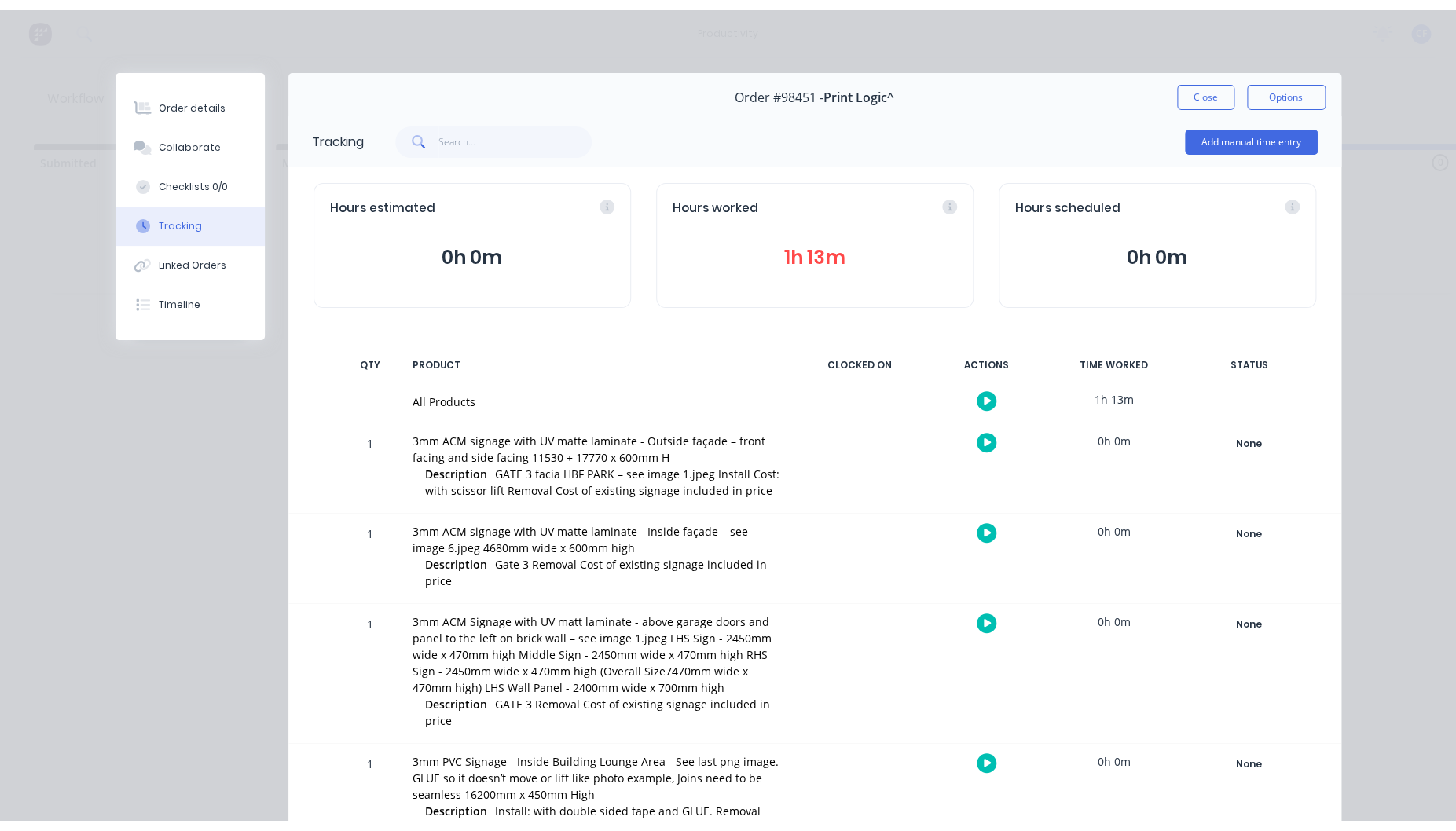
scroll to position [95, 0]
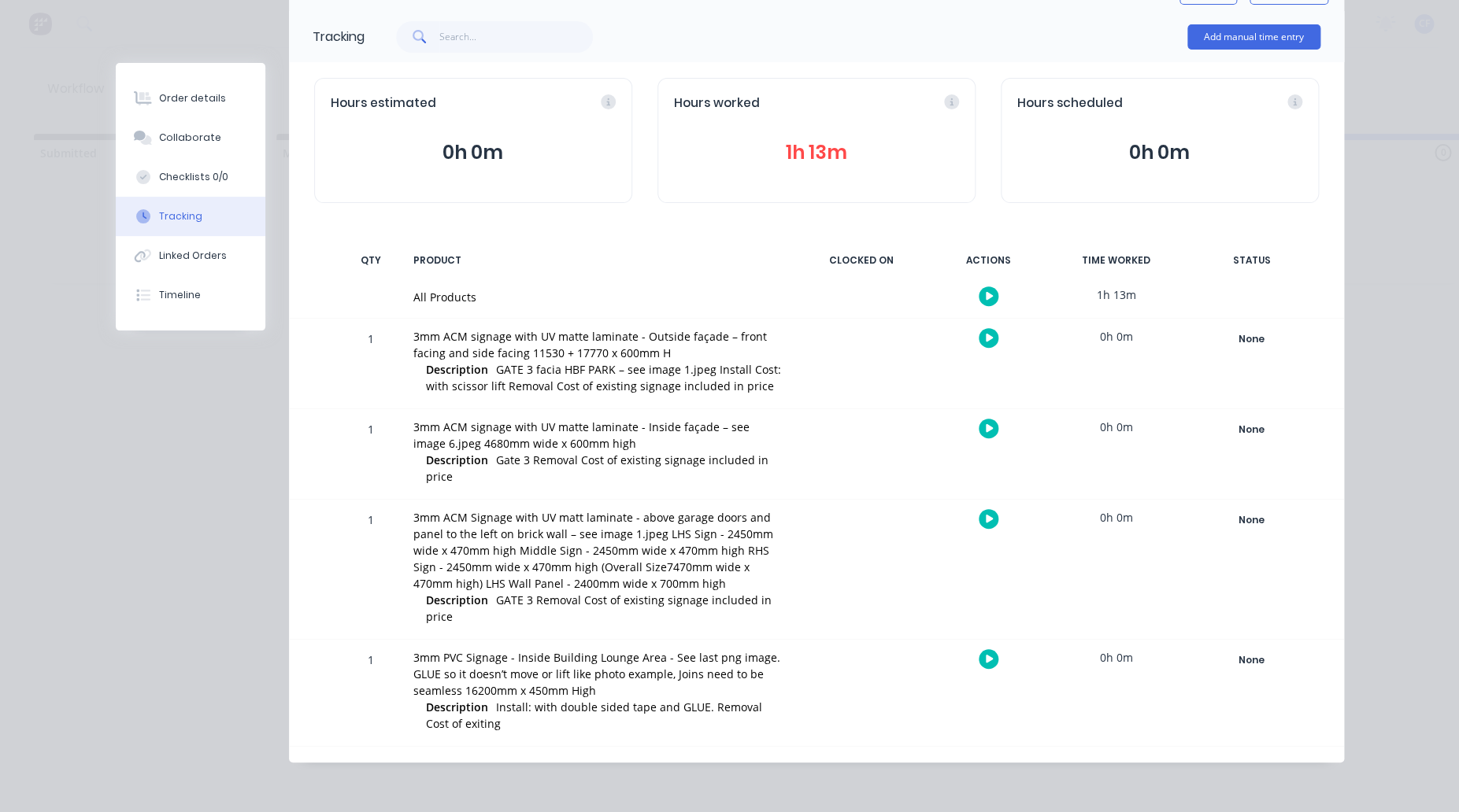
click at [979, 291] on button "button" at bounding box center [989, 296] width 20 height 20
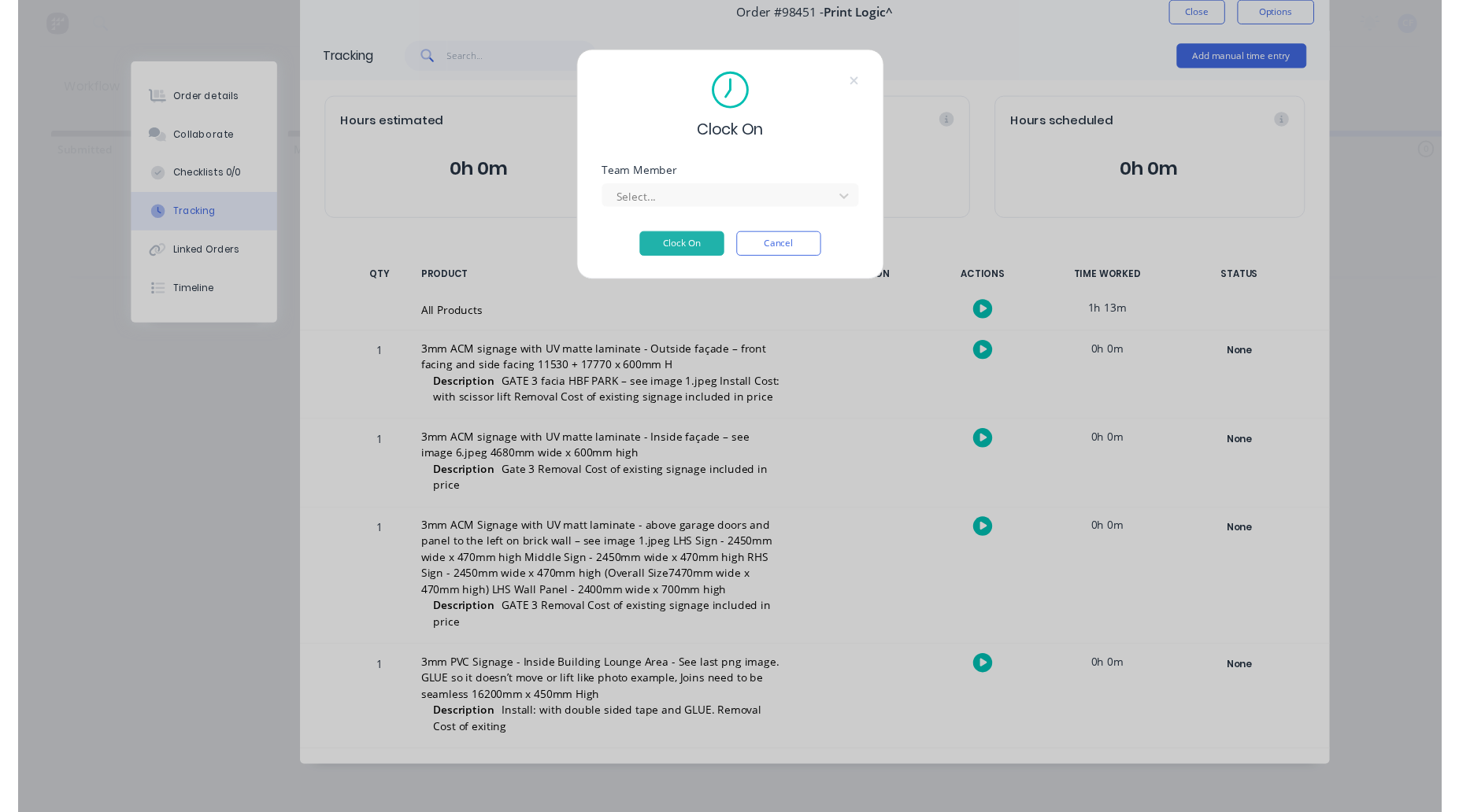
scroll to position [76, 0]
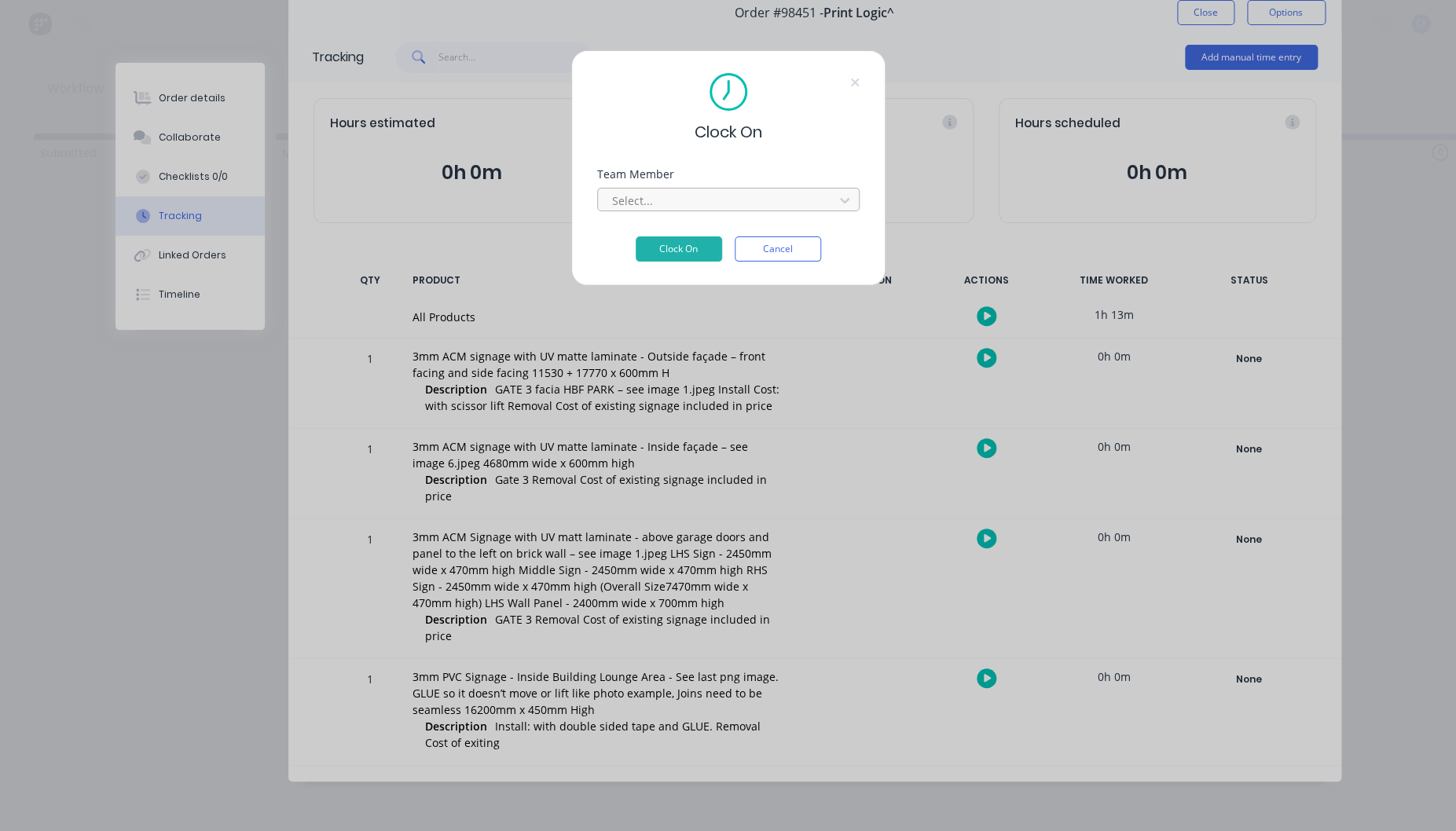
click at [700, 203] on div at bounding box center [718, 200] width 216 height 20
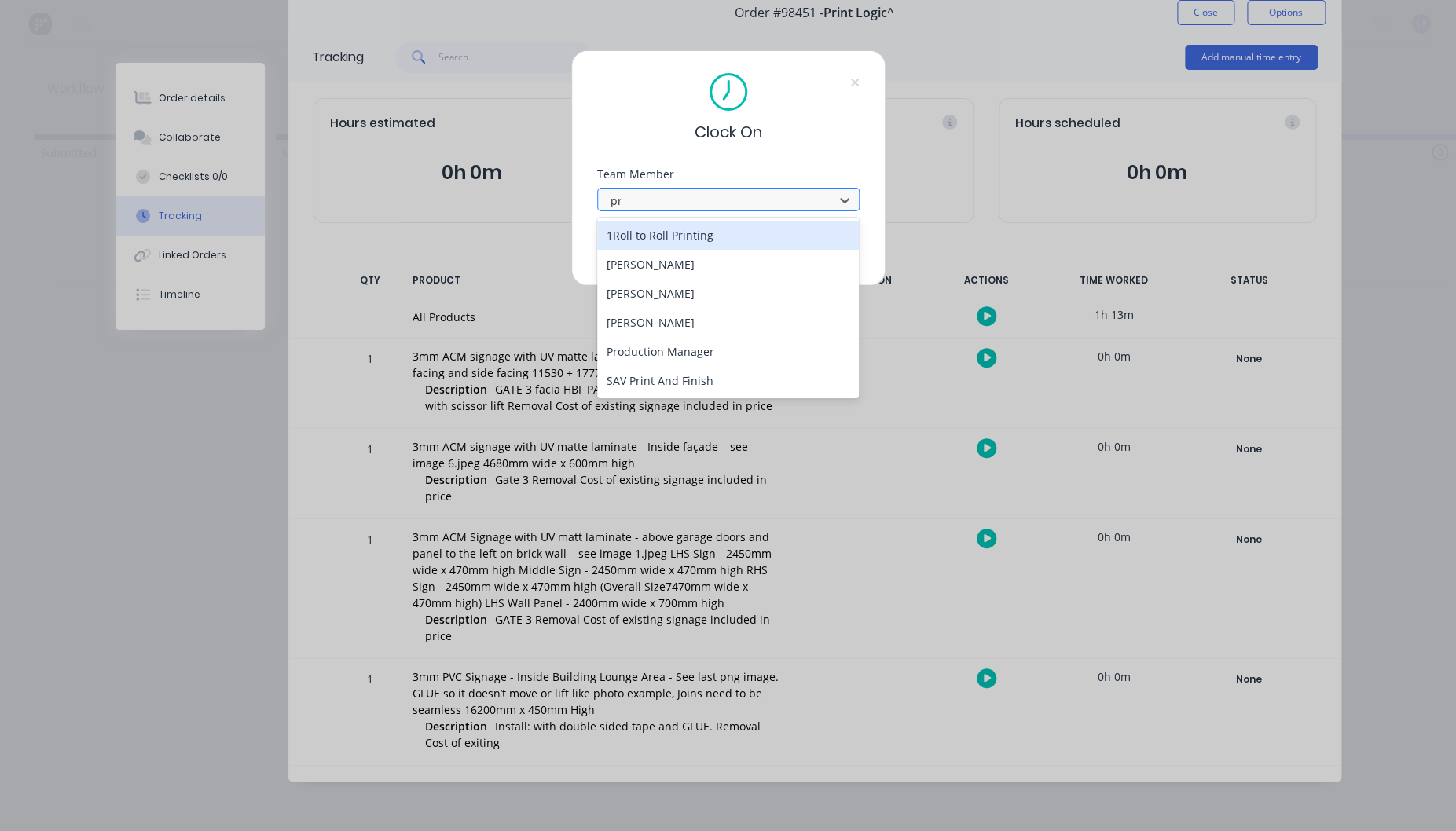
type input "pro"
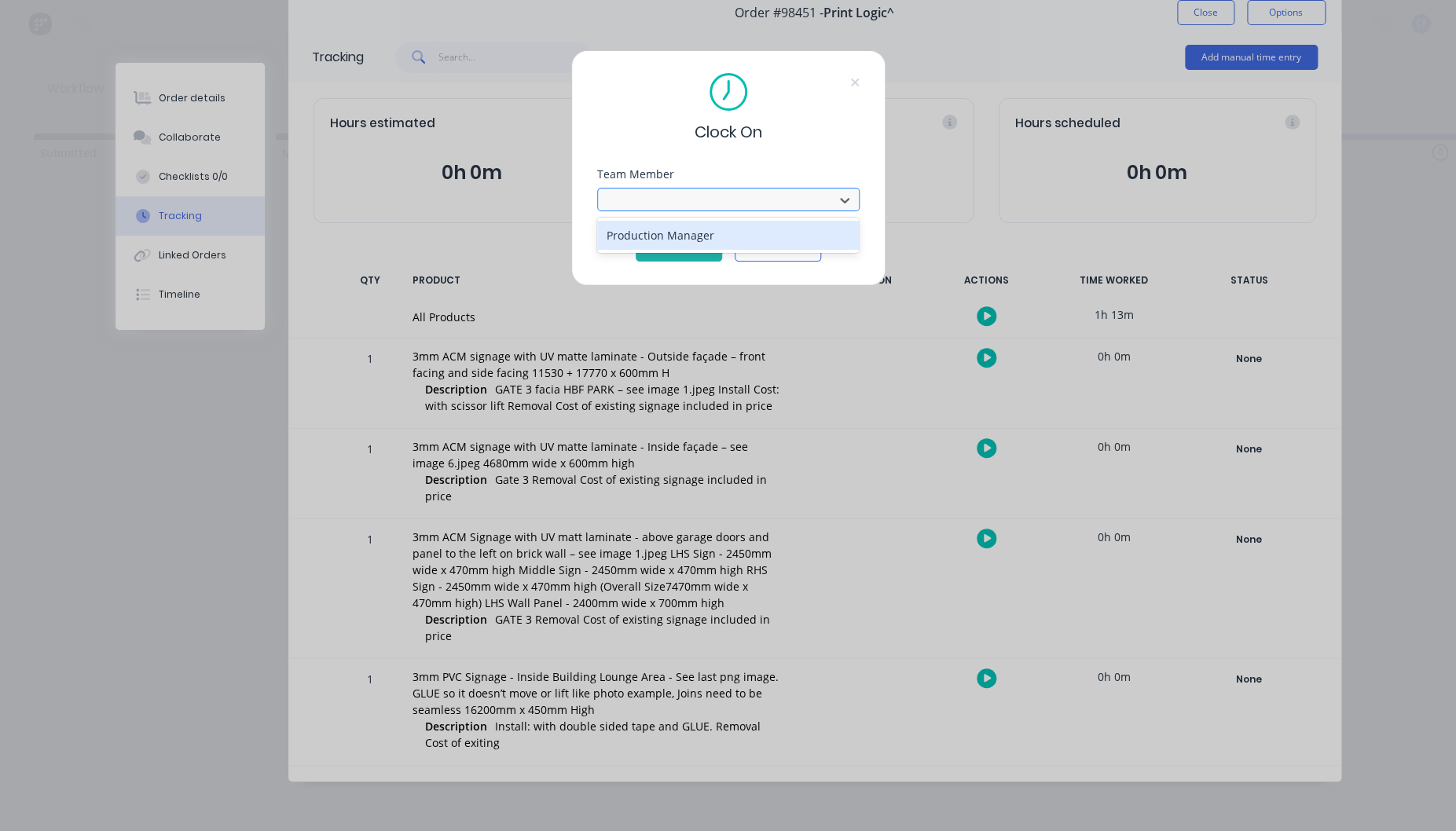
click at [635, 236] on button "Clock On" at bounding box center [679, 249] width 86 height 25
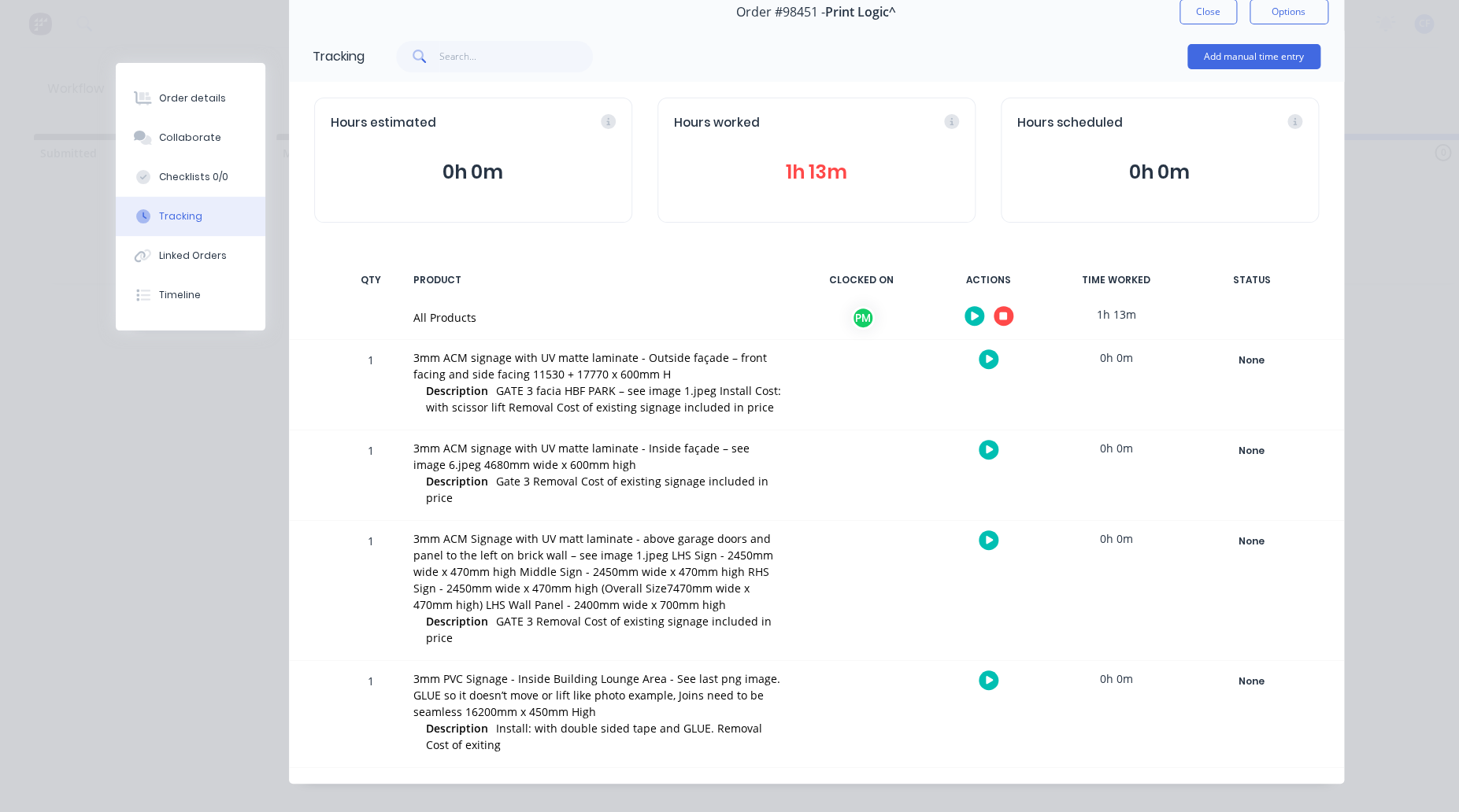
click at [993, 319] on button "button" at bounding box center [1003, 316] width 20 height 20
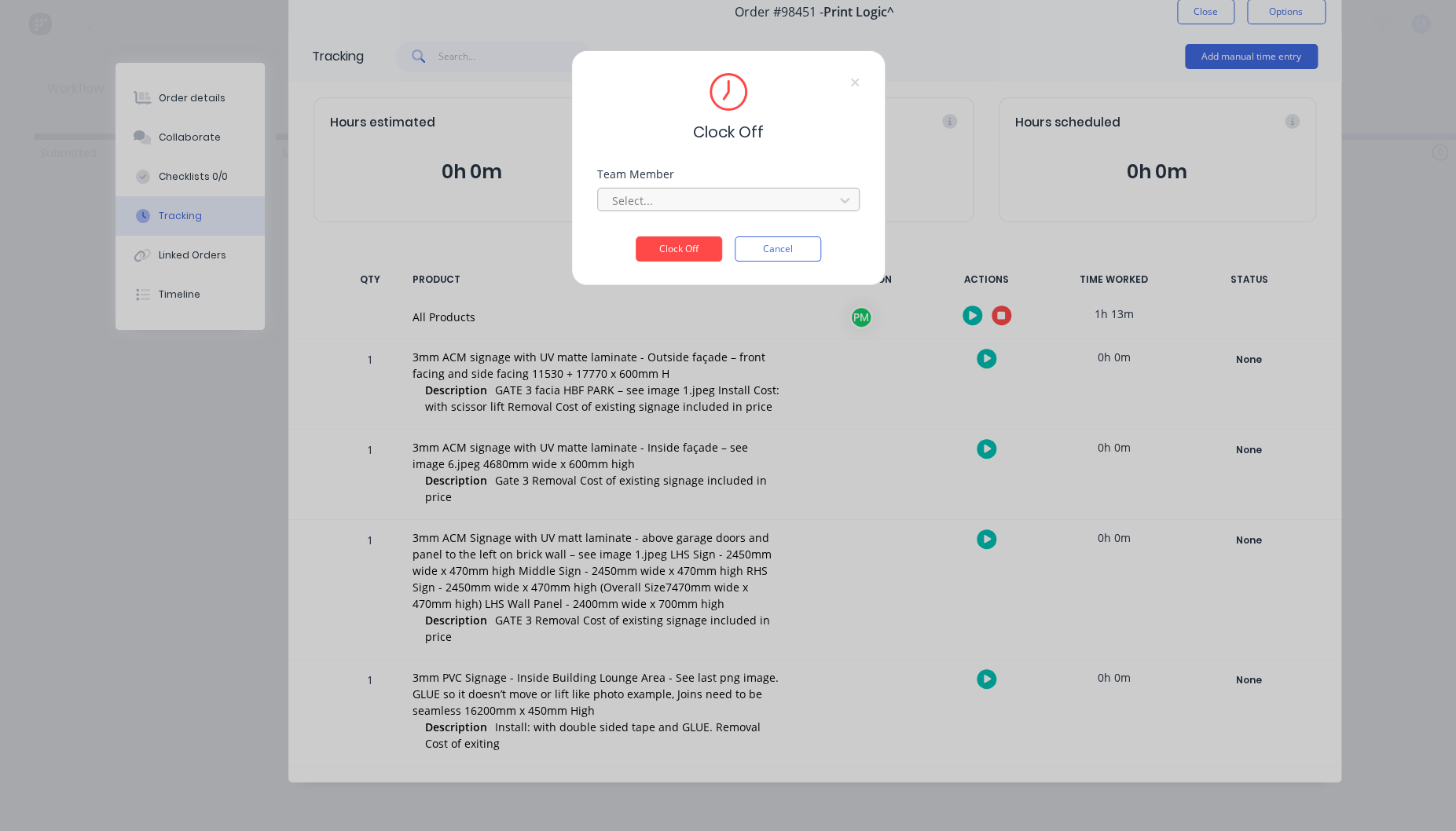
click at [665, 199] on div at bounding box center [718, 200] width 216 height 20
click at [646, 229] on div "Production Manager" at bounding box center [727, 235] width 262 height 29
click at [665, 248] on button "Clock Off" at bounding box center [679, 249] width 86 height 25
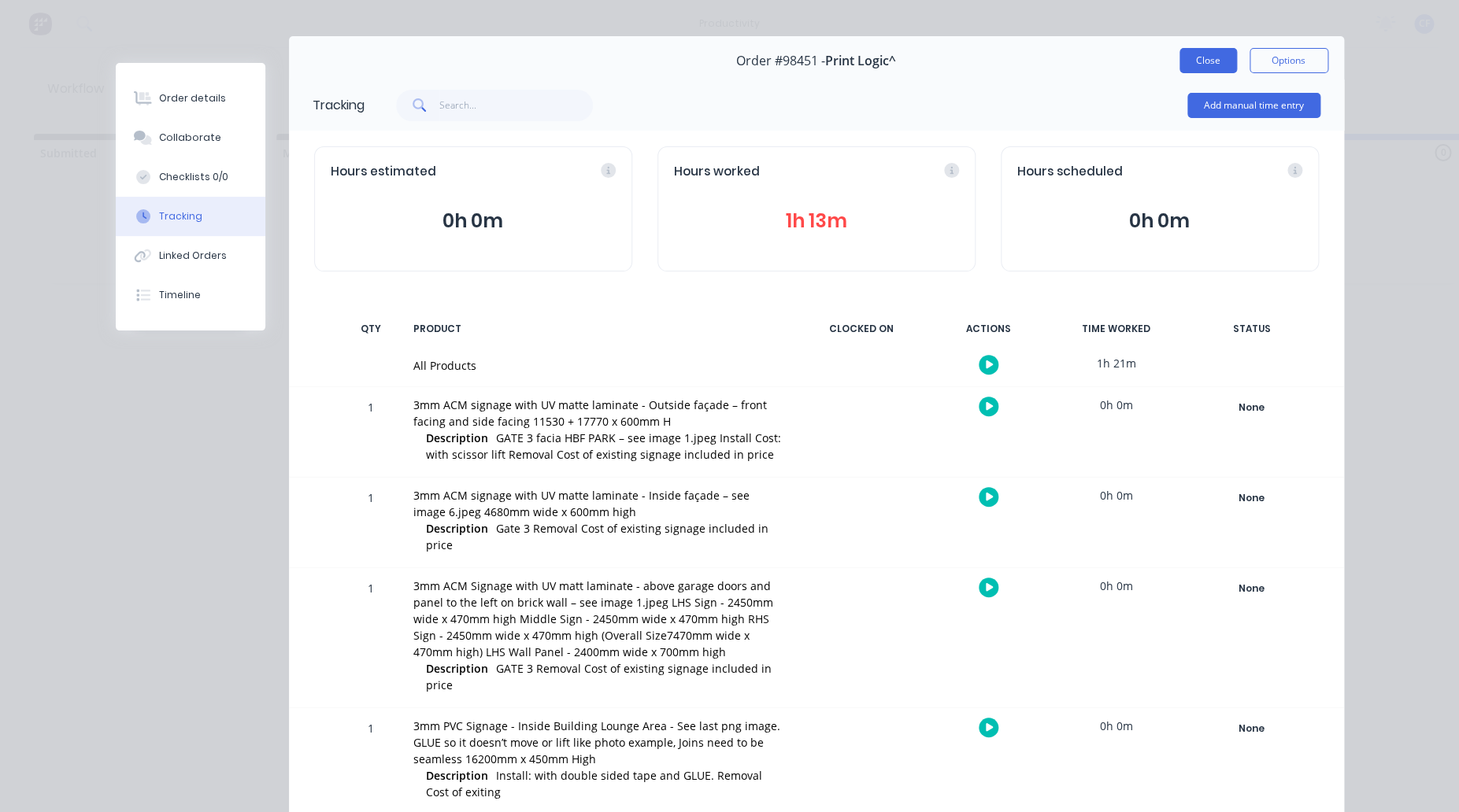
scroll to position [0, 0]
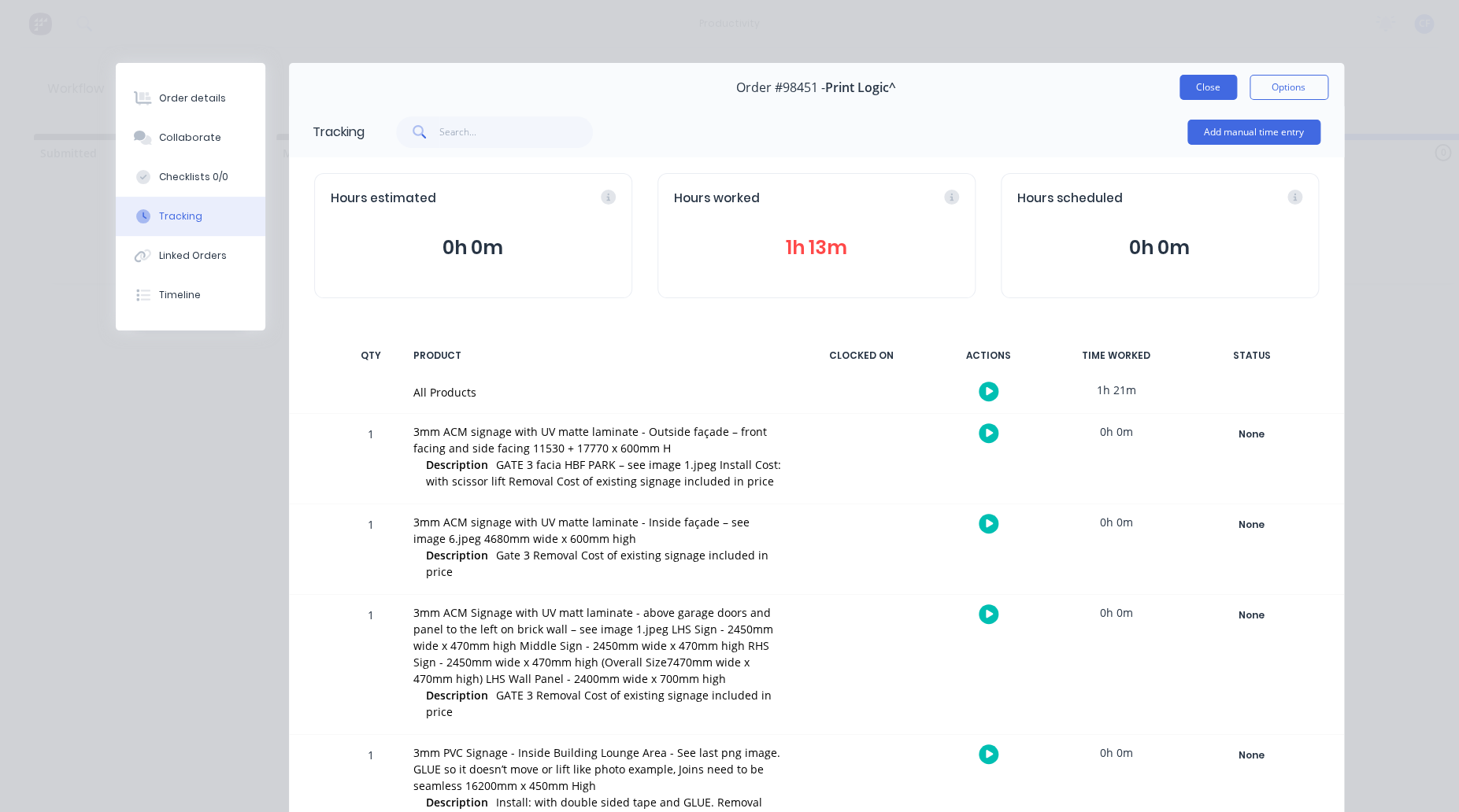
click at [1186, 95] on button "Close" at bounding box center [1209, 87] width 58 height 25
